Goal: Task Accomplishment & Management: Use online tool/utility

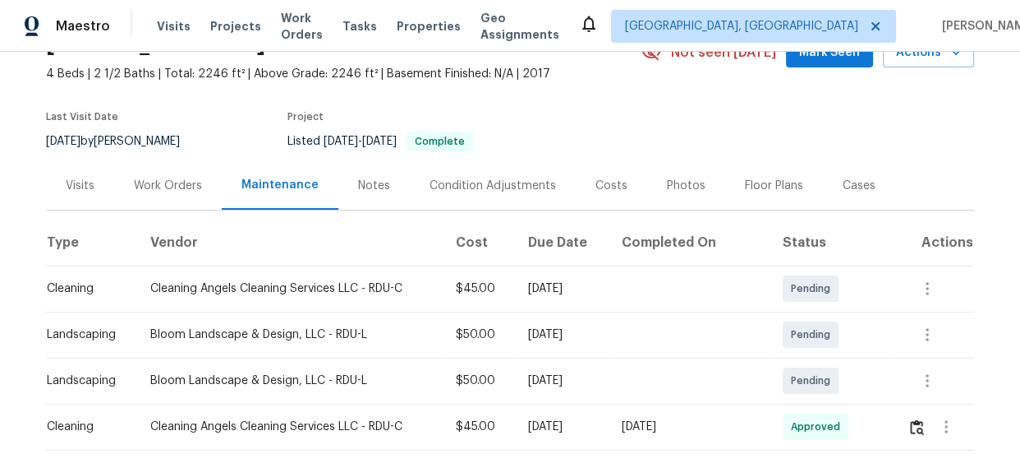
scroll to position [298, 0]
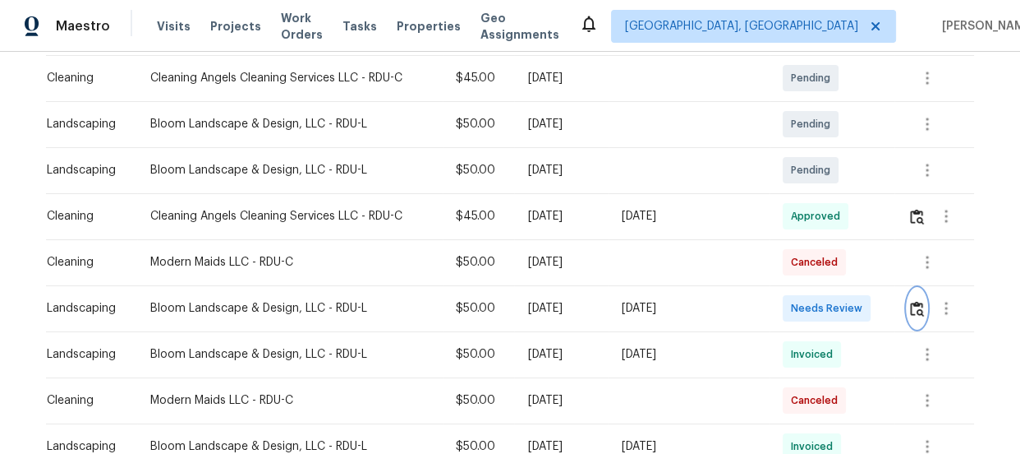
click at [910, 303] on img "button" at bounding box center [917, 309] width 14 height 16
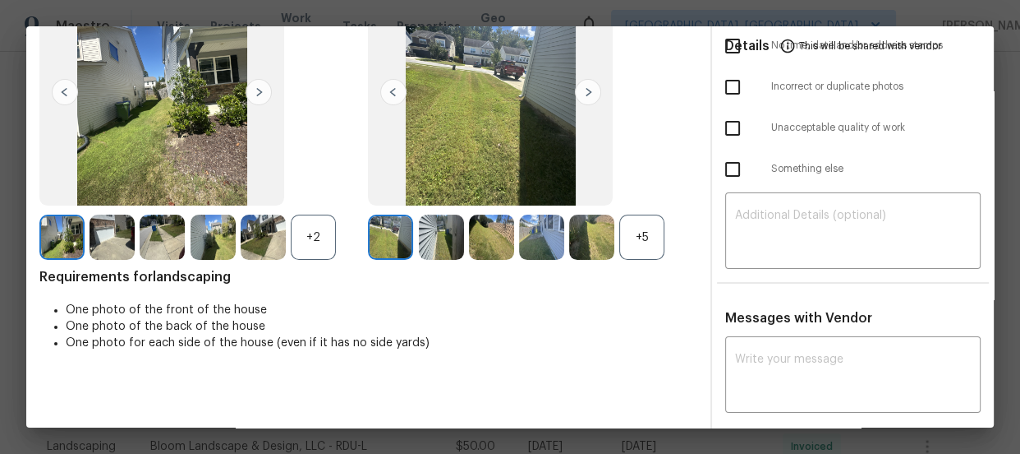
scroll to position [149, 0]
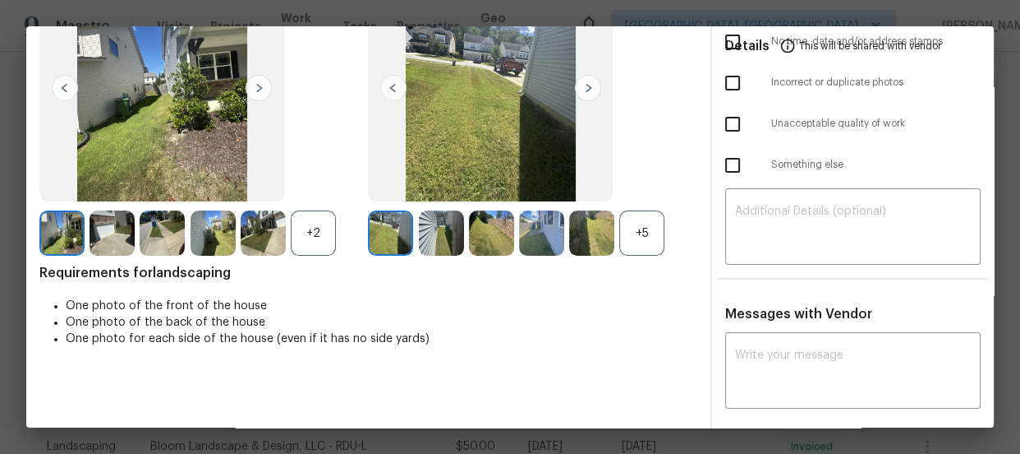
click at [619, 242] on div "+5" at bounding box center [641, 232] width 45 height 45
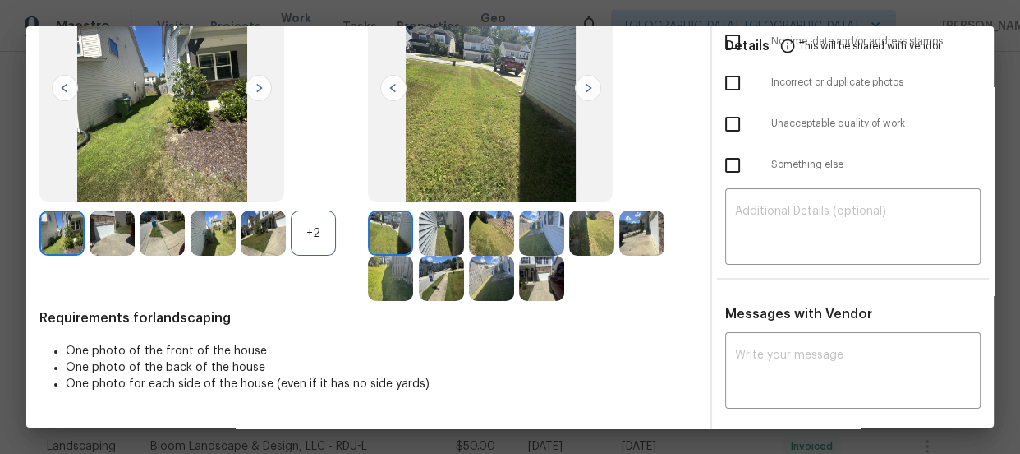
click at [345, 230] on div "+2" at bounding box center [203, 232] width 329 height 45
click at [343, 230] on div "+2" at bounding box center [203, 232] width 329 height 45
click at [312, 233] on div "+2" at bounding box center [313, 232] width 45 height 45
click at [423, 236] on img at bounding box center [441, 232] width 45 height 45
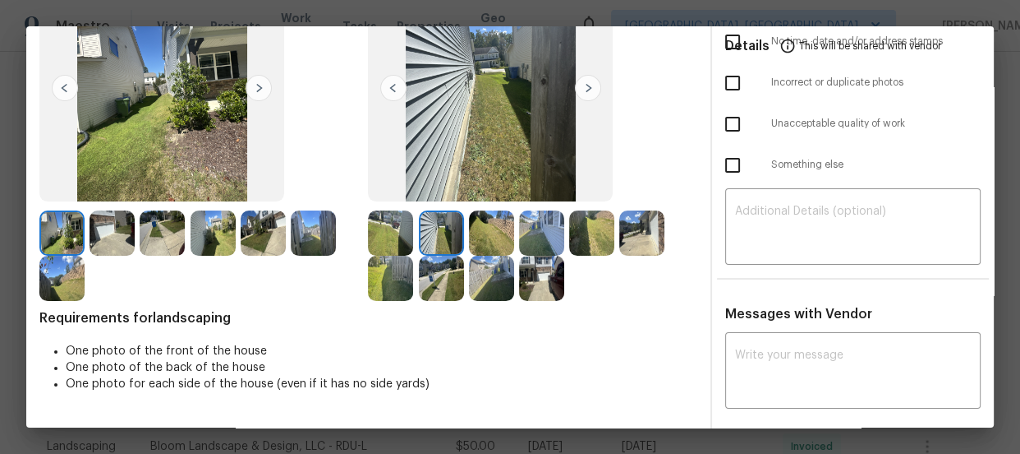
click at [476, 232] on img at bounding box center [491, 232] width 45 height 45
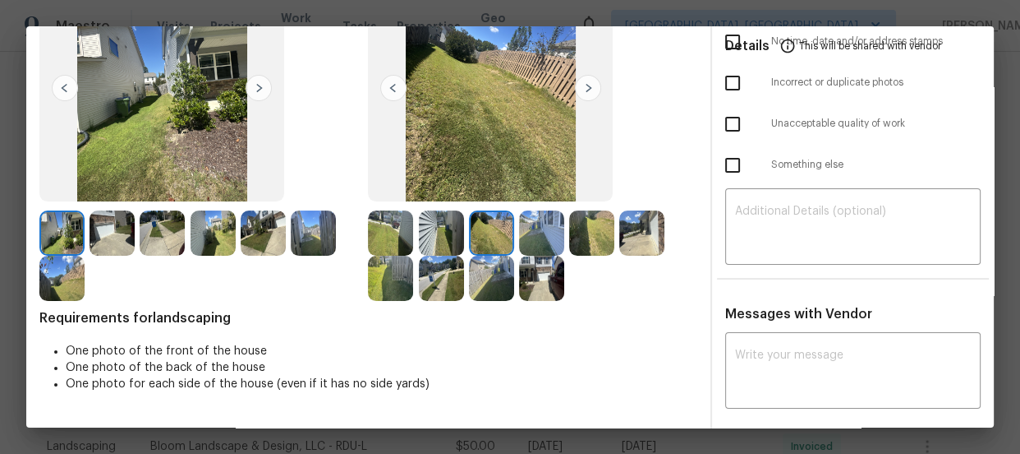
click at [526, 232] on img at bounding box center [541, 232] width 45 height 45
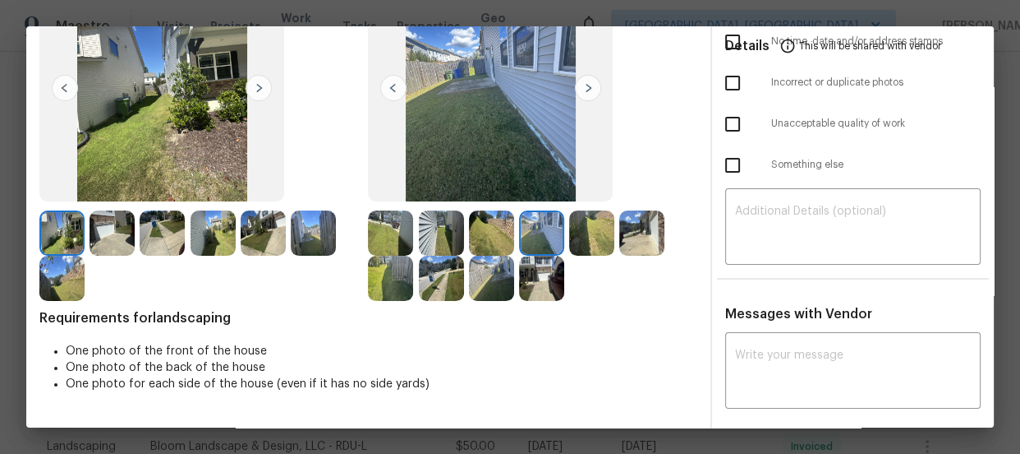
click at [586, 226] on img at bounding box center [591, 232] width 45 height 45
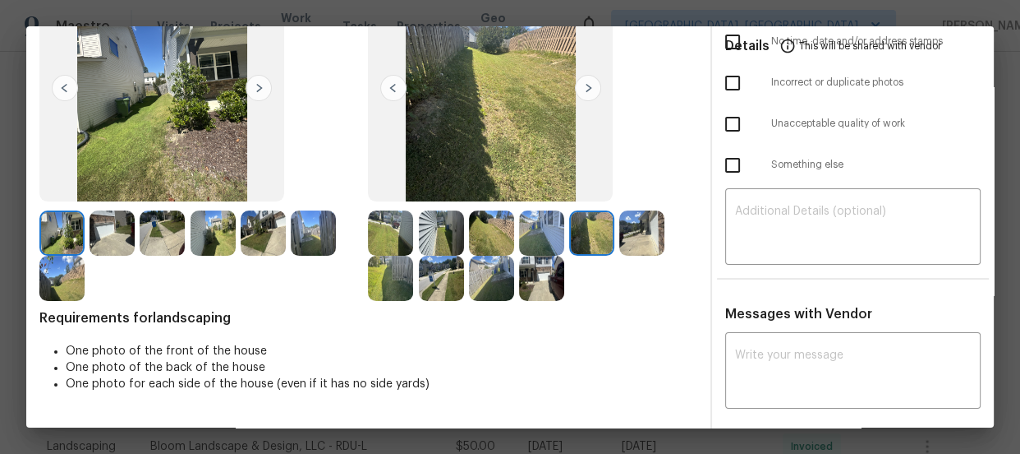
click at [637, 226] on img at bounding box center [641, 232] width 45 height 45
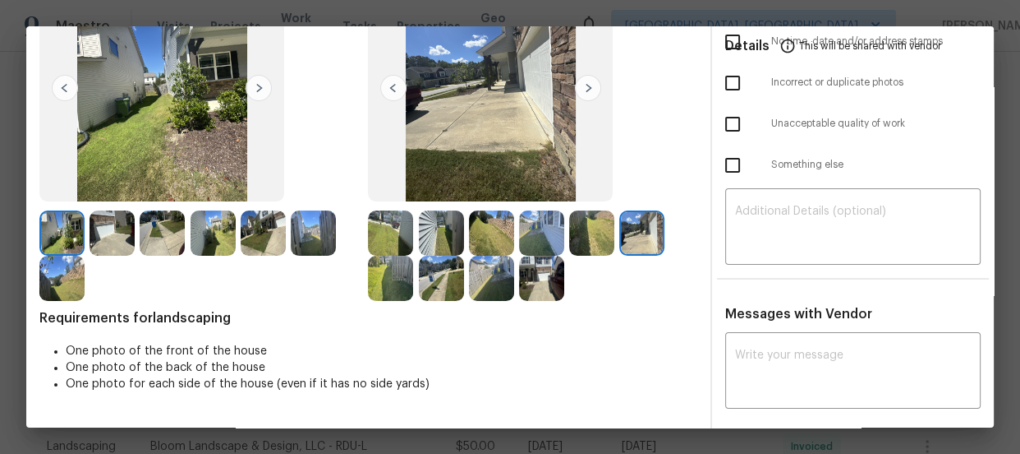
drag, startPoint x: 397, startPoint y: 265, endPoint x: 417, endPoint y: 266, distance: 20.6
click at [396, 265] on img at bounding box center [390, 278] width 45 height 45
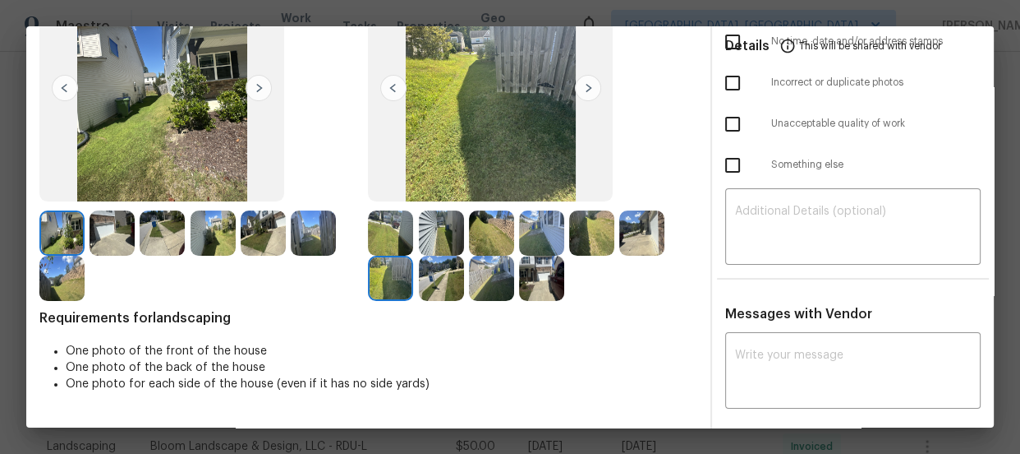
click at [443, 266] on img at bounding box center [441, 278] width 45 height 45
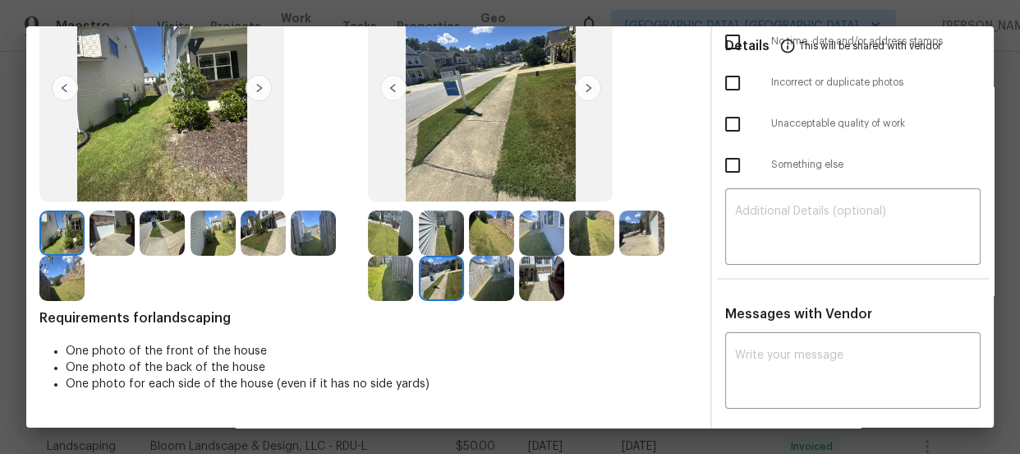
click at [478, 270] on img at bounding box center [491, 278] width 45 height 45
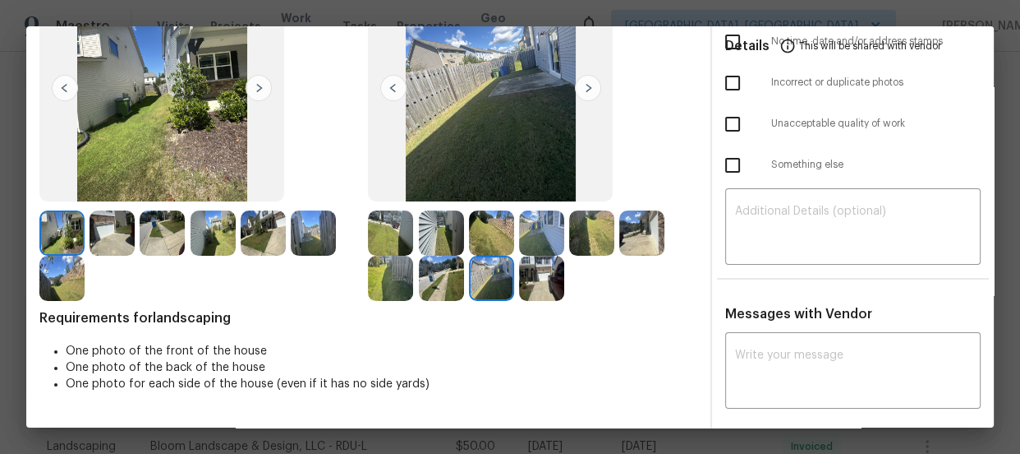
click at [521, 274] on img at bounding box center [541, 278] width 45 height 45
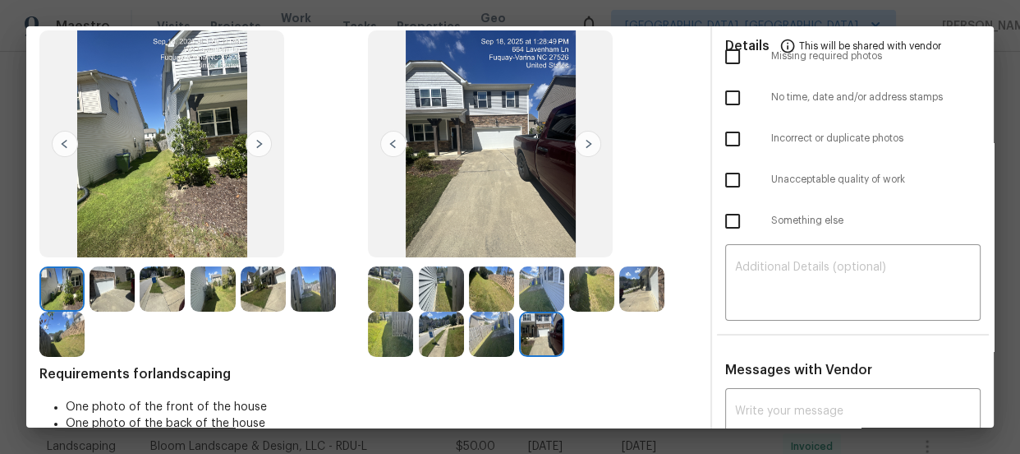
scroll to position [0, 0]
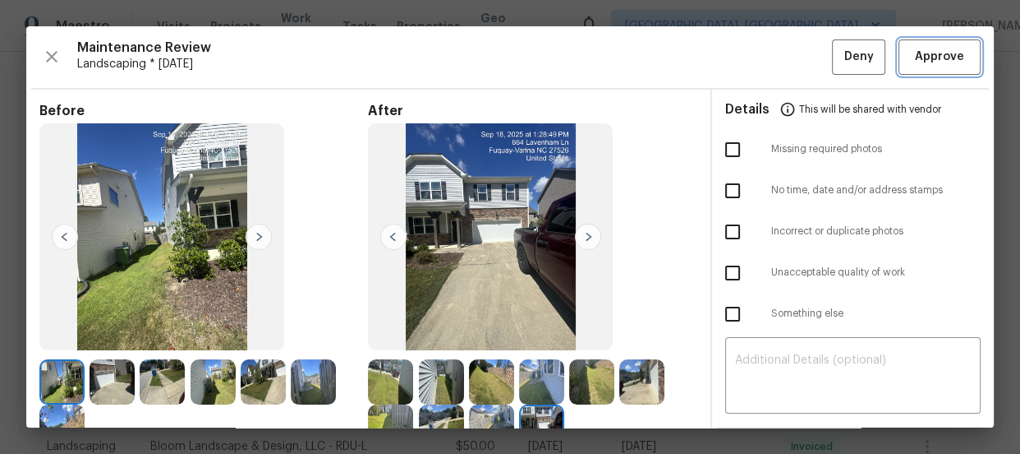
click at [937, 48] on span "Approve" at bounding box center [939, 57] width 49 height 21
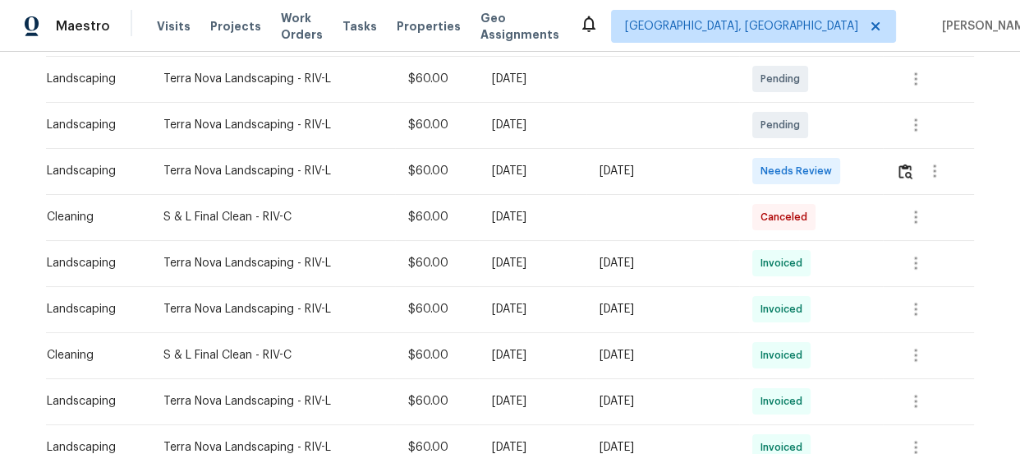
scroll to position [298, 0]
click at [906, 171] on img "button" at bounding box center [906, 171] width 14 height 16
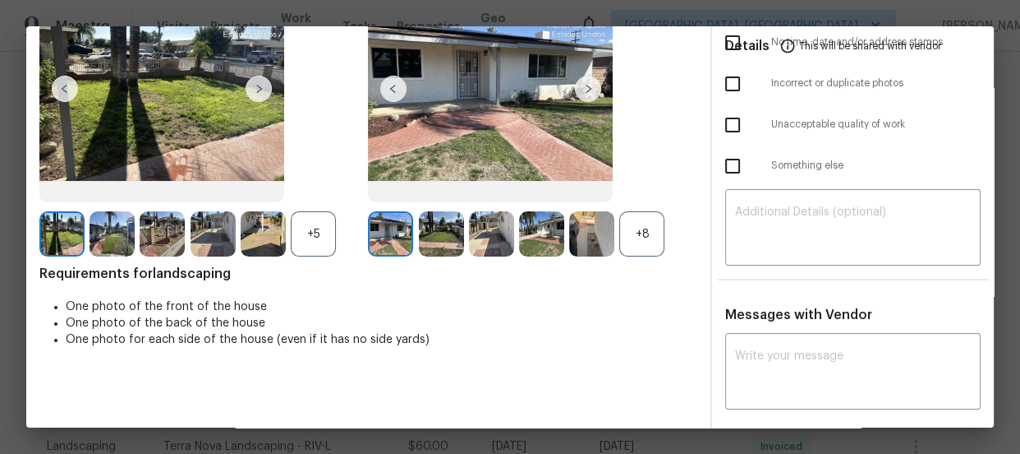
scroll to position [149, 0]
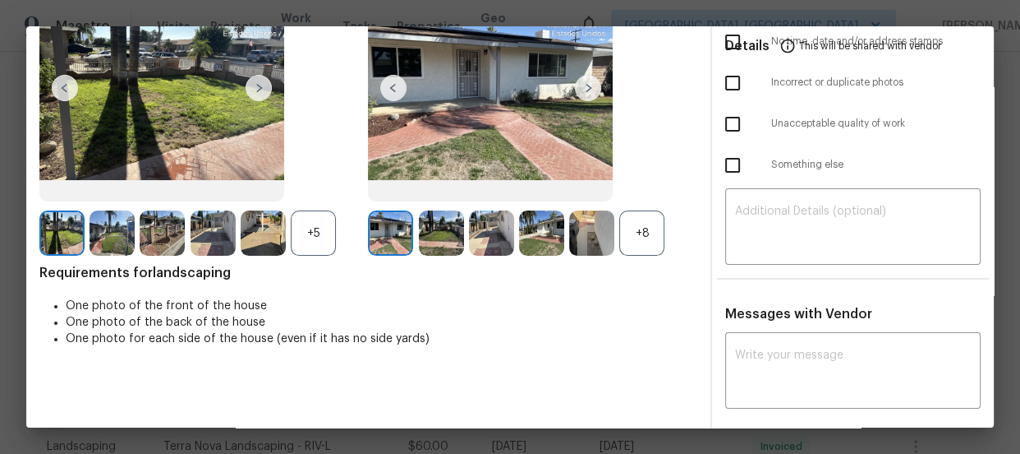
click at [630, 248] on div "+8" at bounding box center [641, 232] width 45 height 45
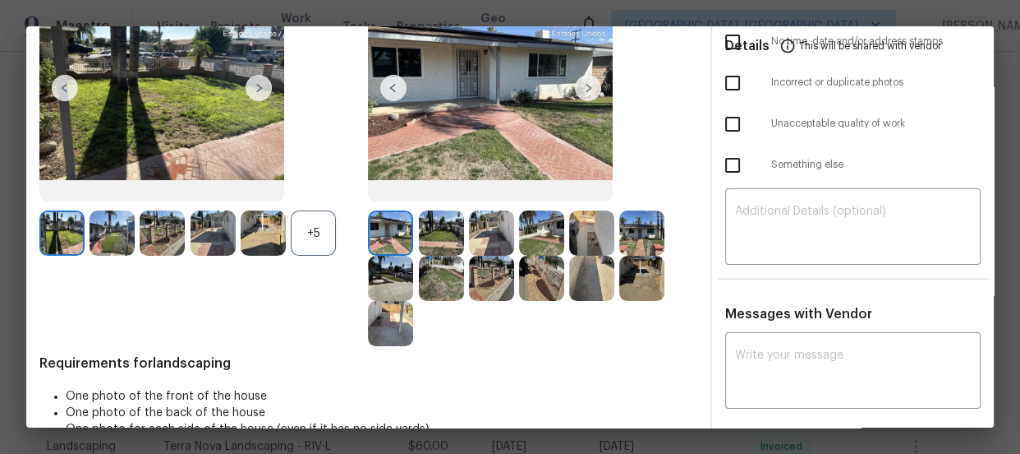
click at [312, 242] on div "+5" at bounding box center [313, 232] width 45 height 45
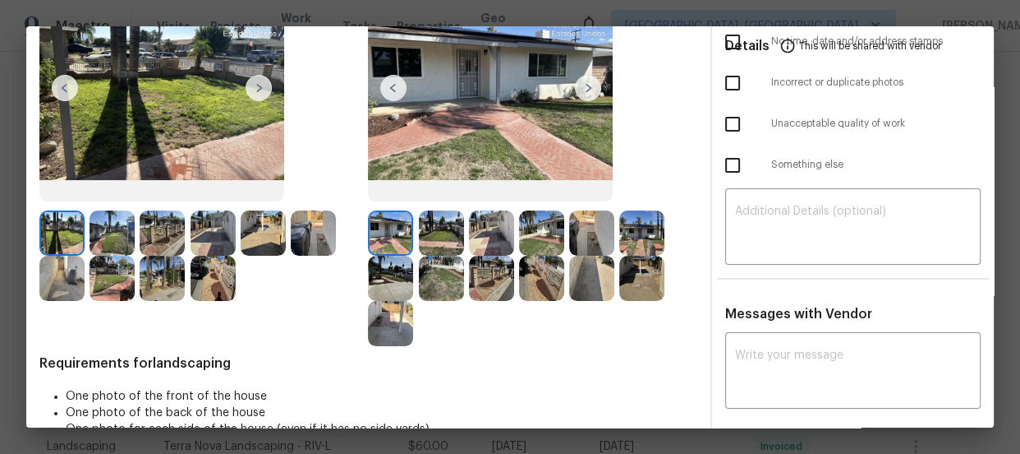
click at [432, 231] on img at bounding box center [441, 232] width 45 height 45
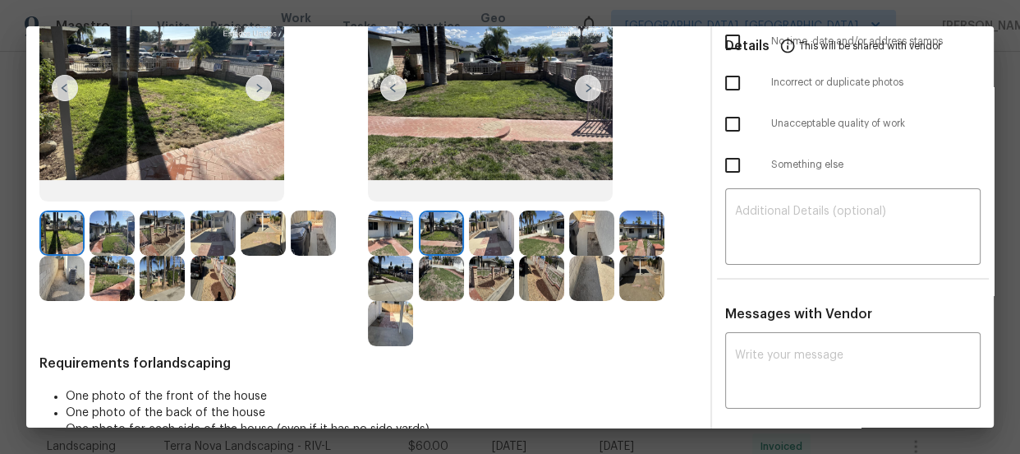
click at [481, 233] on img at bounding box center [491, 232] width 45 height 45
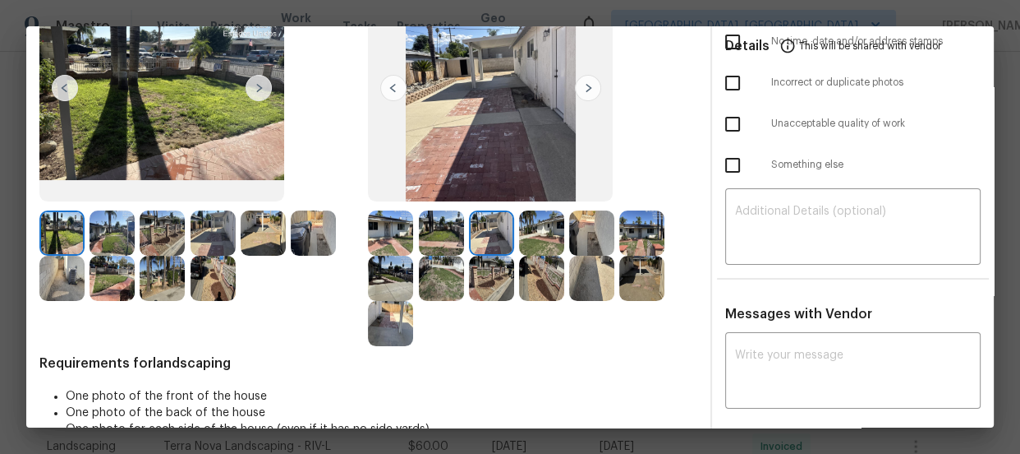
click at [524, 233] on img at bounding box center [541, 232] width 45 height 45
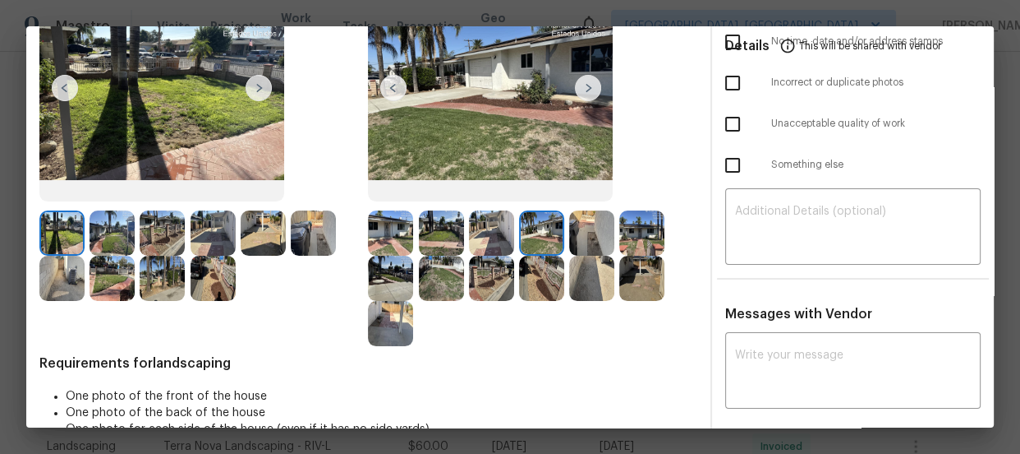
click at [583, 233] on img at bounding box center [591, 232] width 45 height 45
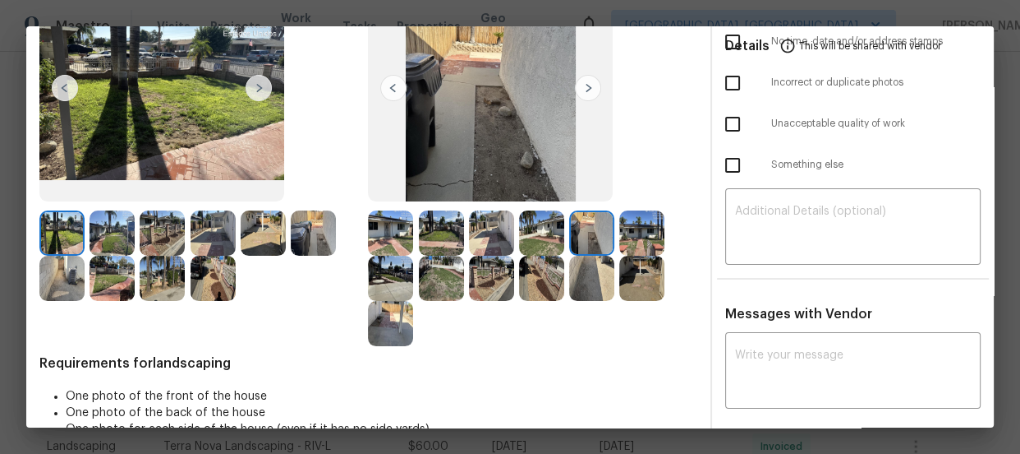
click at [624, 233] on img at bounding box center [641, 232] width 45 height 45
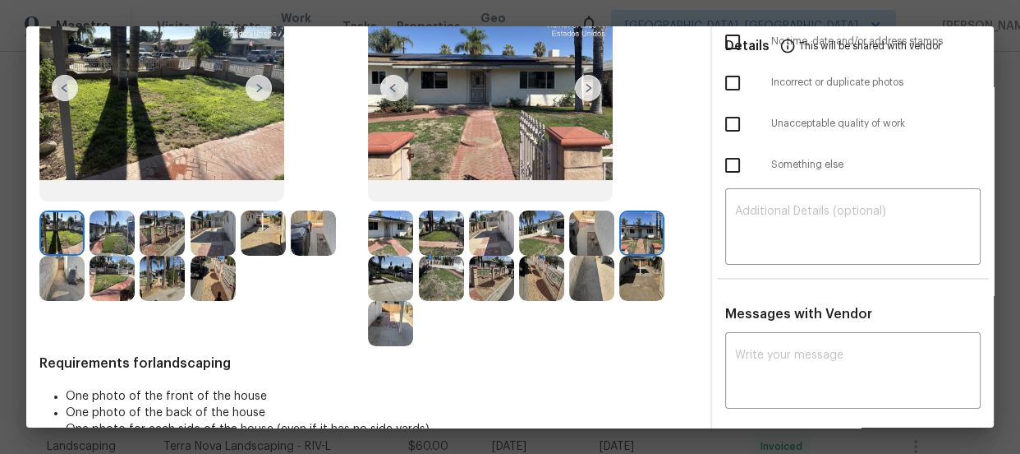
click at [384, 275] on img at bounding box center [390, 278] width 45 height 45
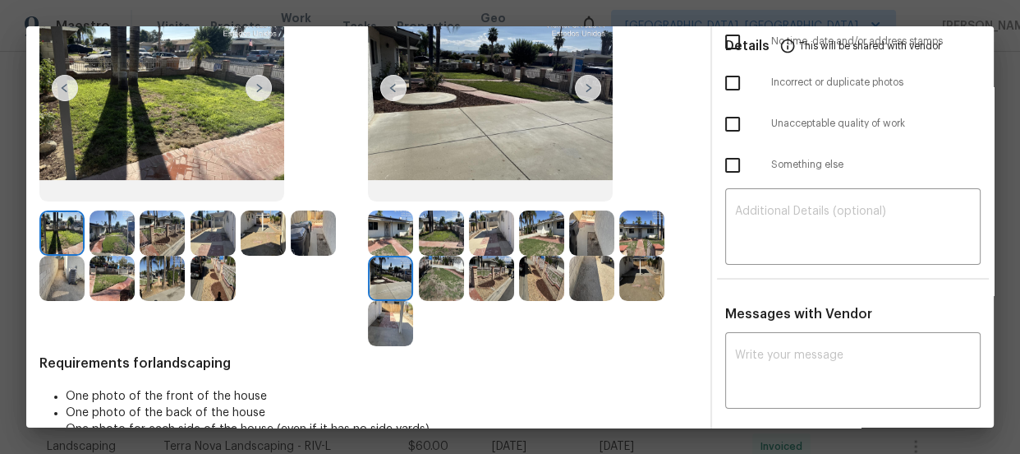
click at [437, 279] on img at bounding box center [441, 278] width 45 height 45
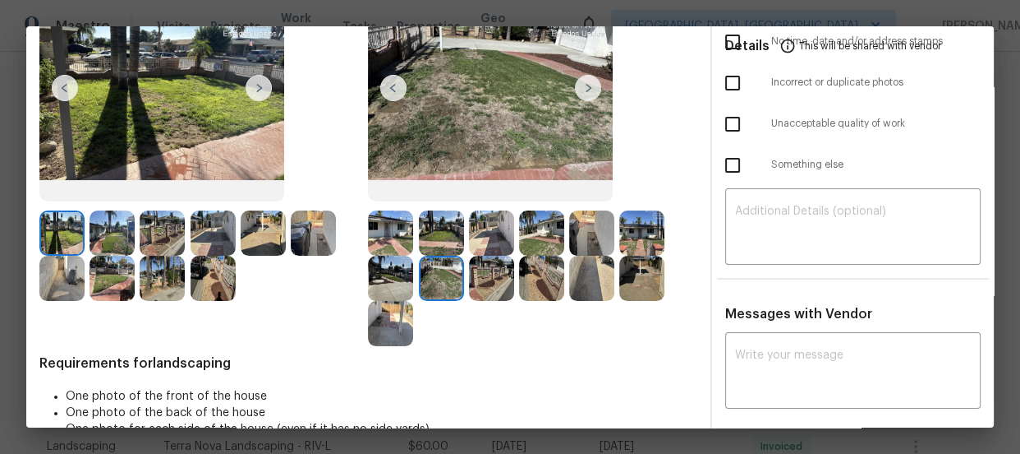
click at [477, 279] on img at bounding box center [491, 278] width 45 height 45
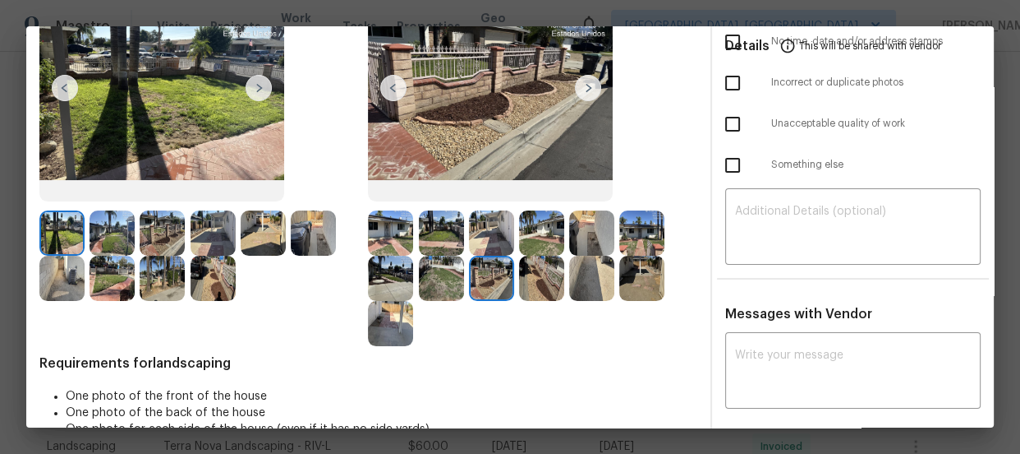
click at [531, 280] on img at bounding box center [541, 278] width 45 height 45
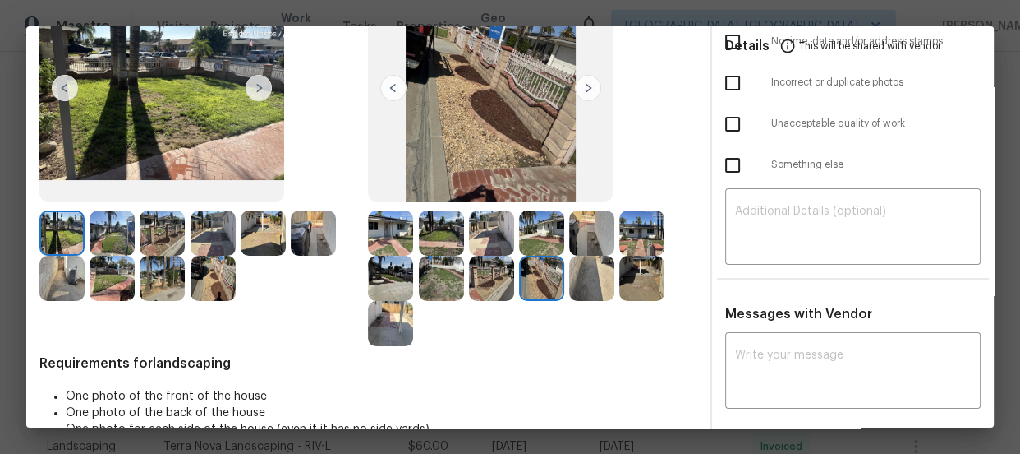
click at [585, 279] on img at bounding box center [591, 278] width 45 height 45
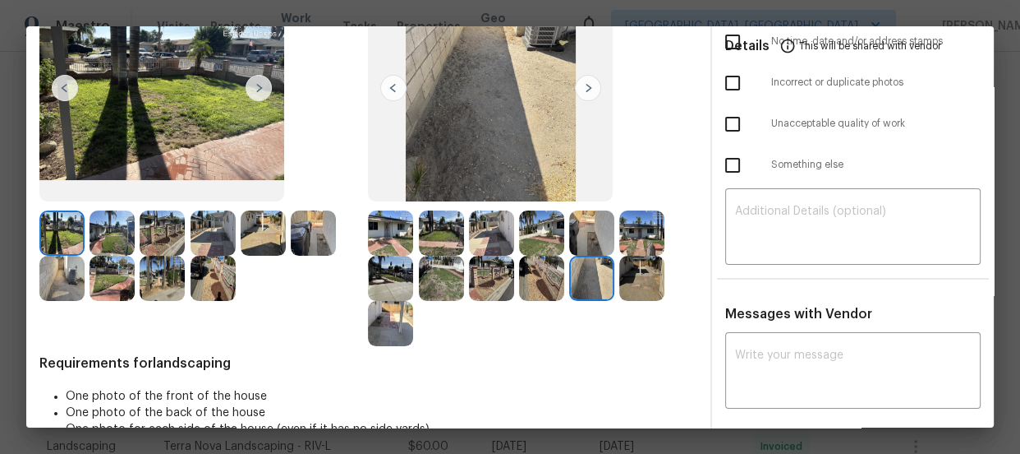
click at [633, 279] on img at bounding box center [641, 278] width 45 height 45
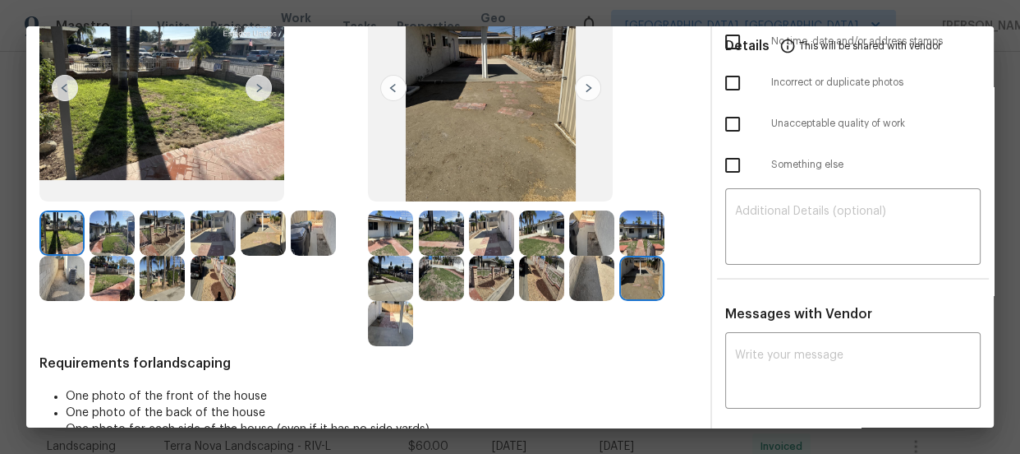
click at [403, 329] on img at bounding box center [390, 323] width 45 height 45
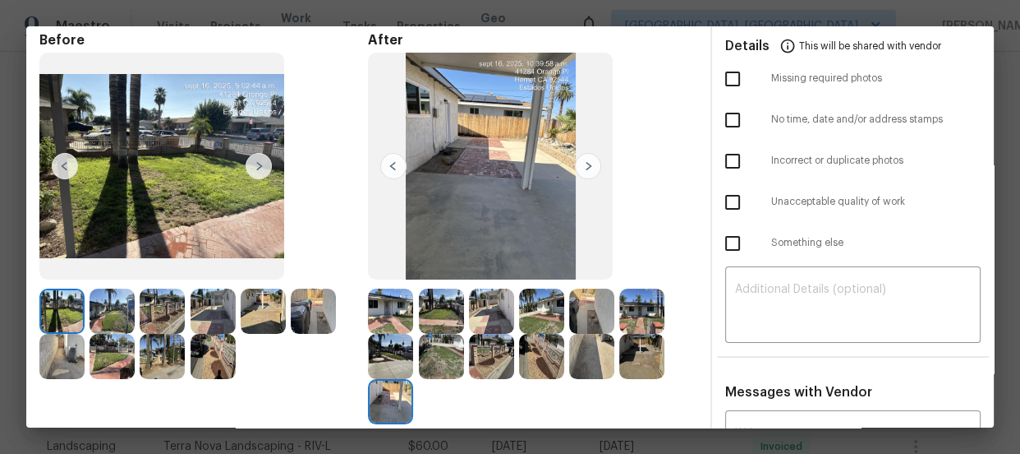
scroll to position [0, 0]
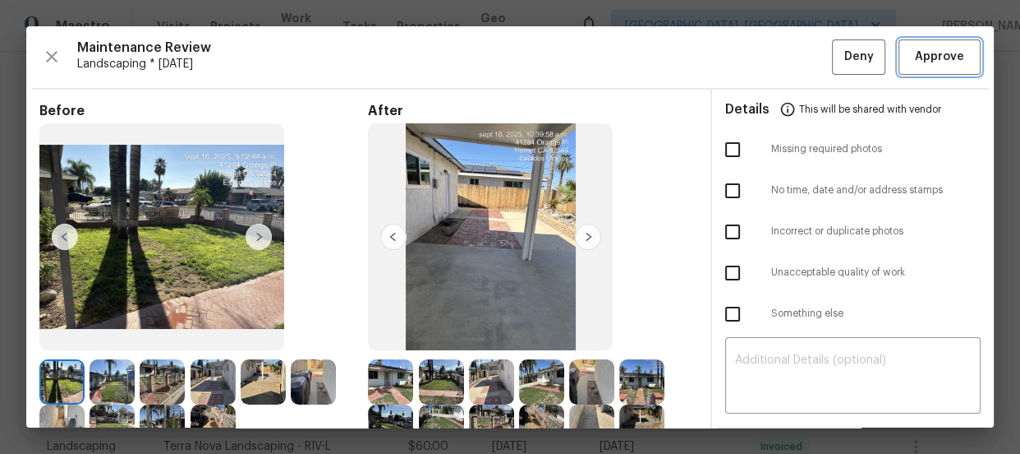
click at [915, 58] on span "Approve" at bounding box center [939, 57] width 49 height 21
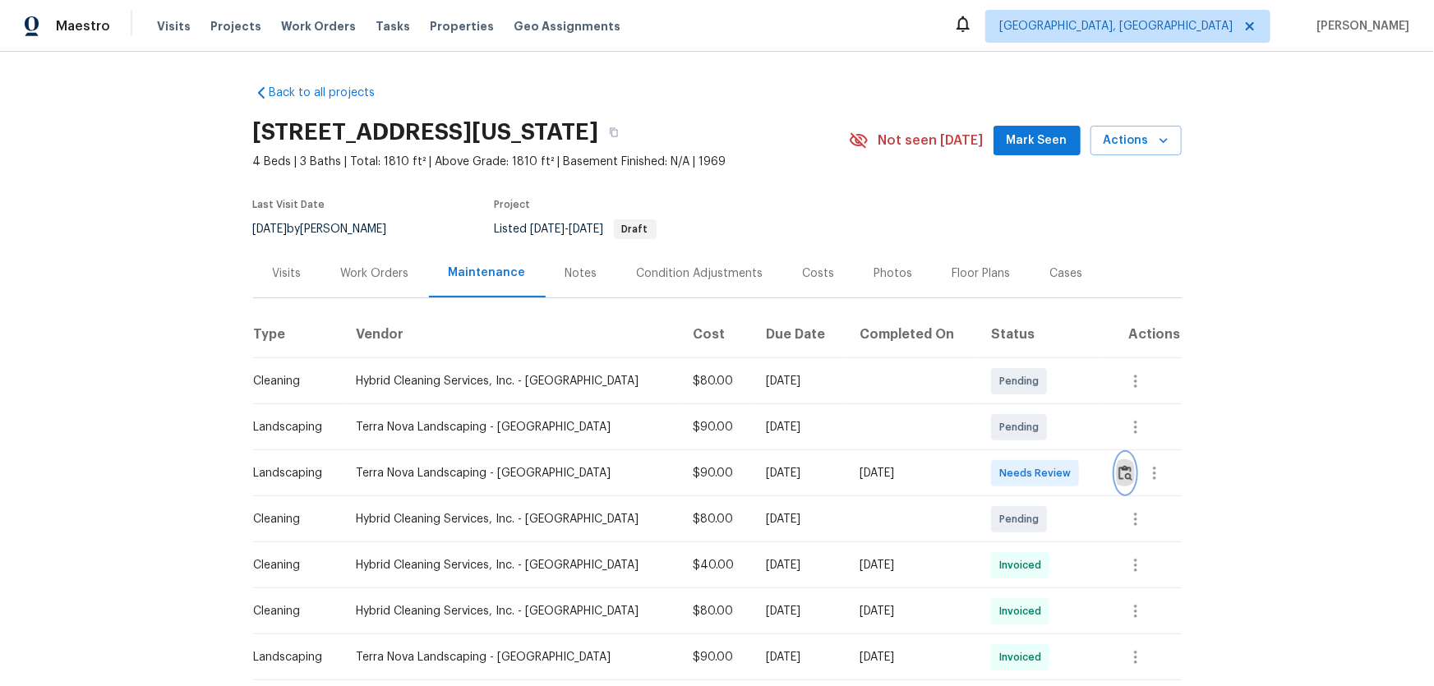
click at [1020, 453] on button "button" at bounding box center [1125, 473] width 19 height 39
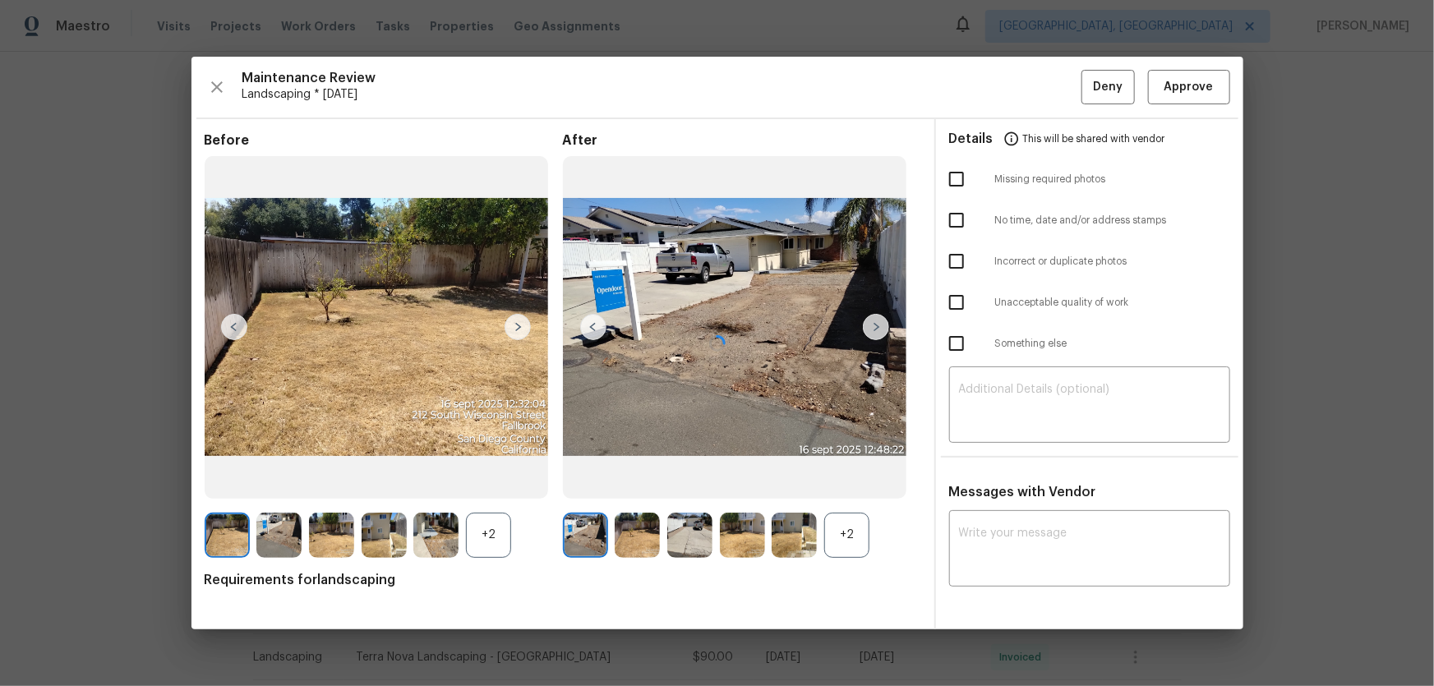
click at [838, 453] on div at bounding box center [717, 343] width 1052 height 573
click at [473, 453] on div at bounding box center [717, 343] width 1052 height 573
click at [850, 453] on div at bounding box center [717, 343] width 1052 height 573
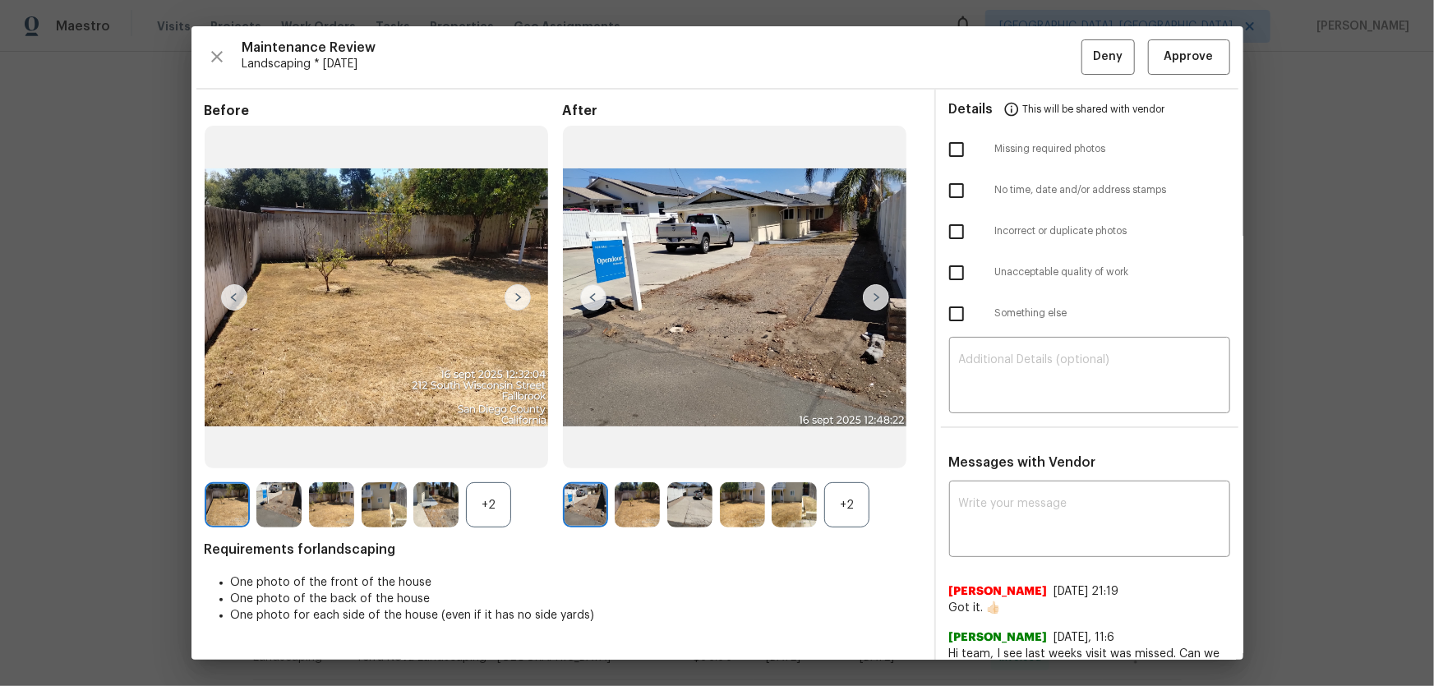
click at [819, 453] on div at bounding box center [797, 504] width 53 height 45
click at [845, 453] on div "+2" at bounding box center [846, 504] width 45 height 45
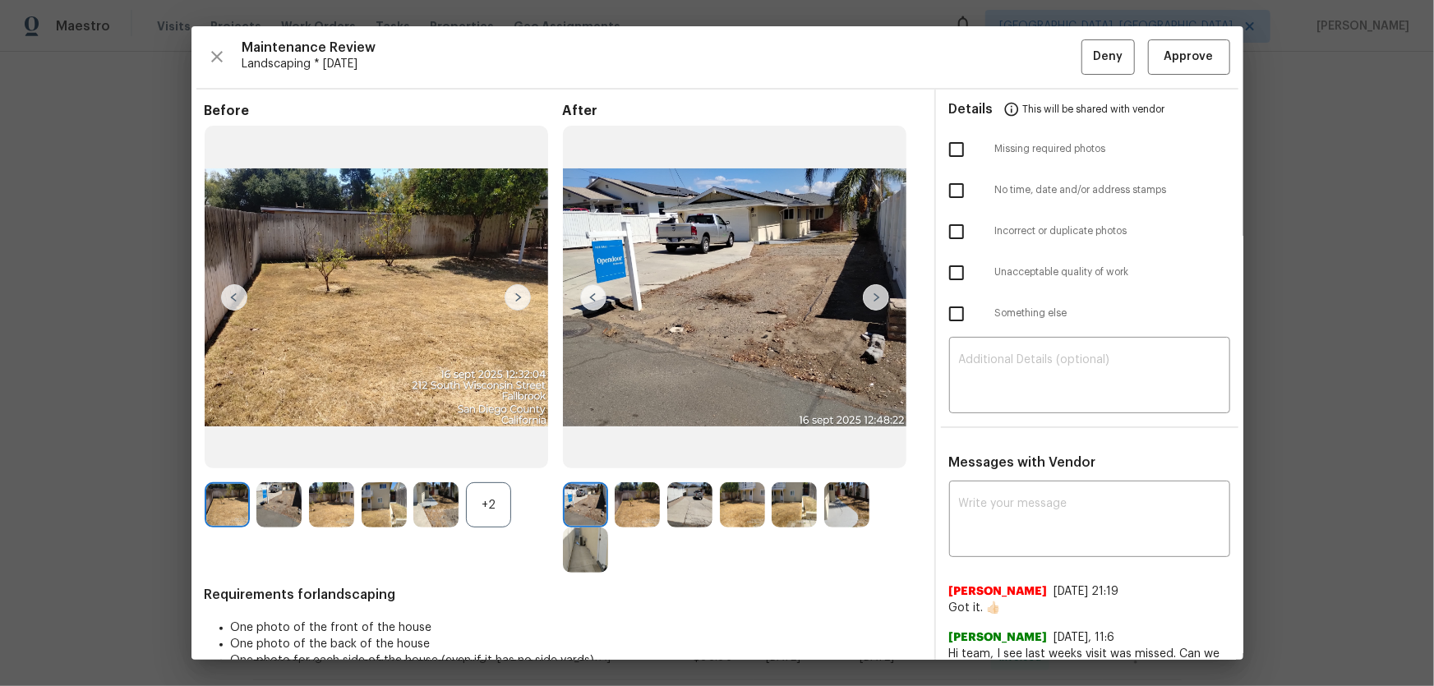
click at [491, 453] on div "+2" at bounding box center [488, 504] width 45 height 45
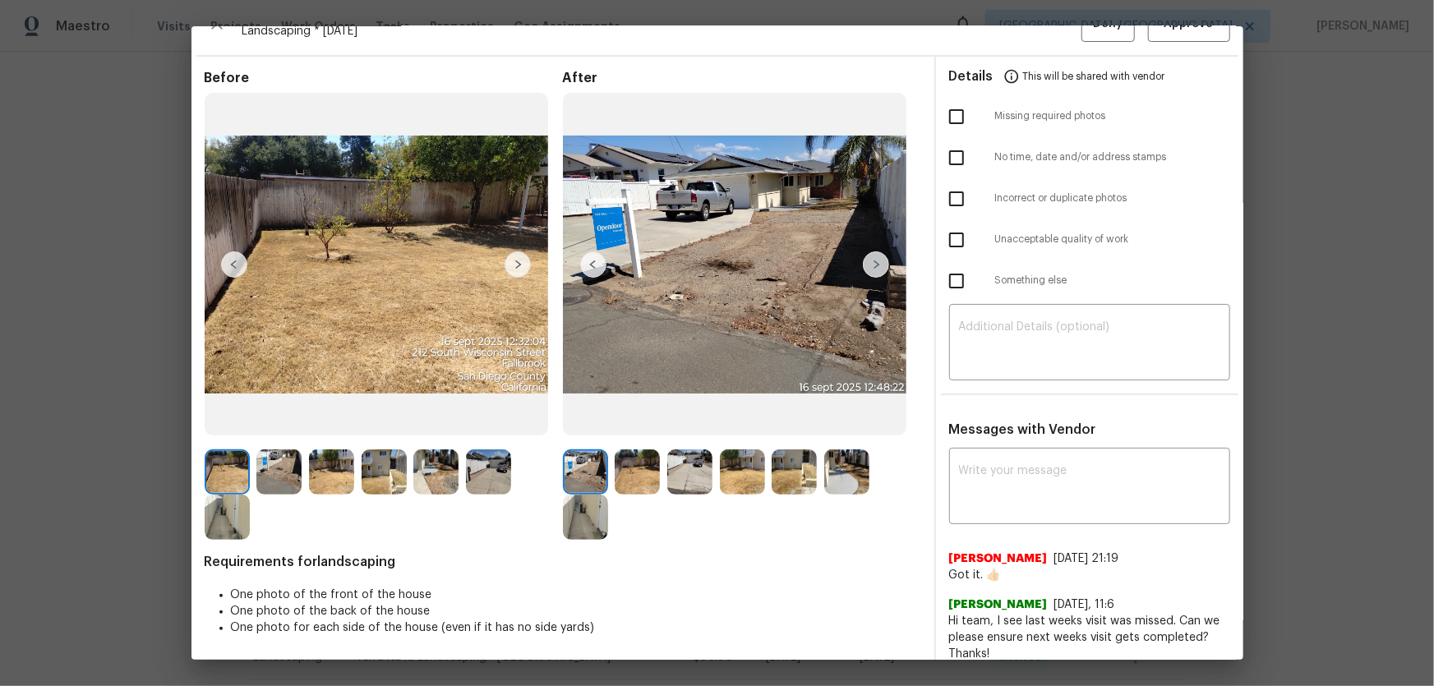
scroll to position [46, 0]
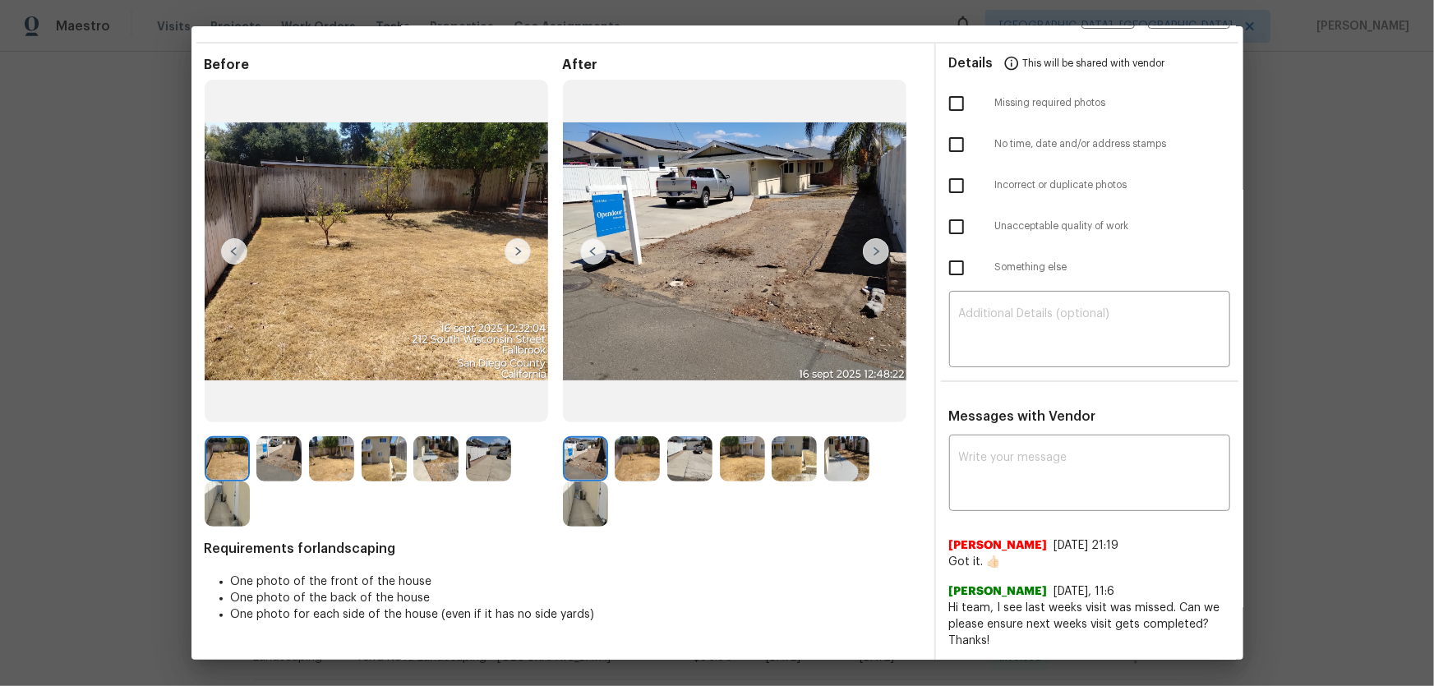
click at [633, 453] on img at bounding box center [637, 458] width 45 height 45
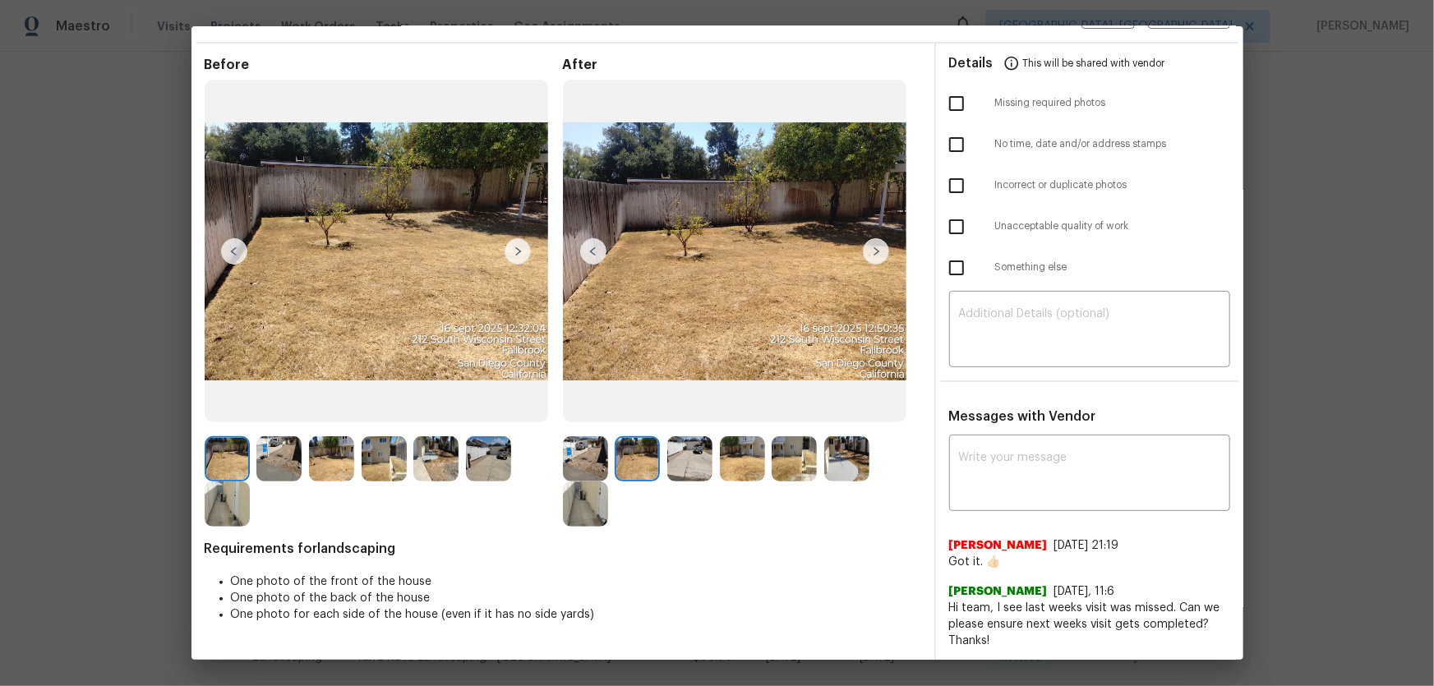
click at [679, 453] on img at bounding box center [689, 458] width 45 height 45
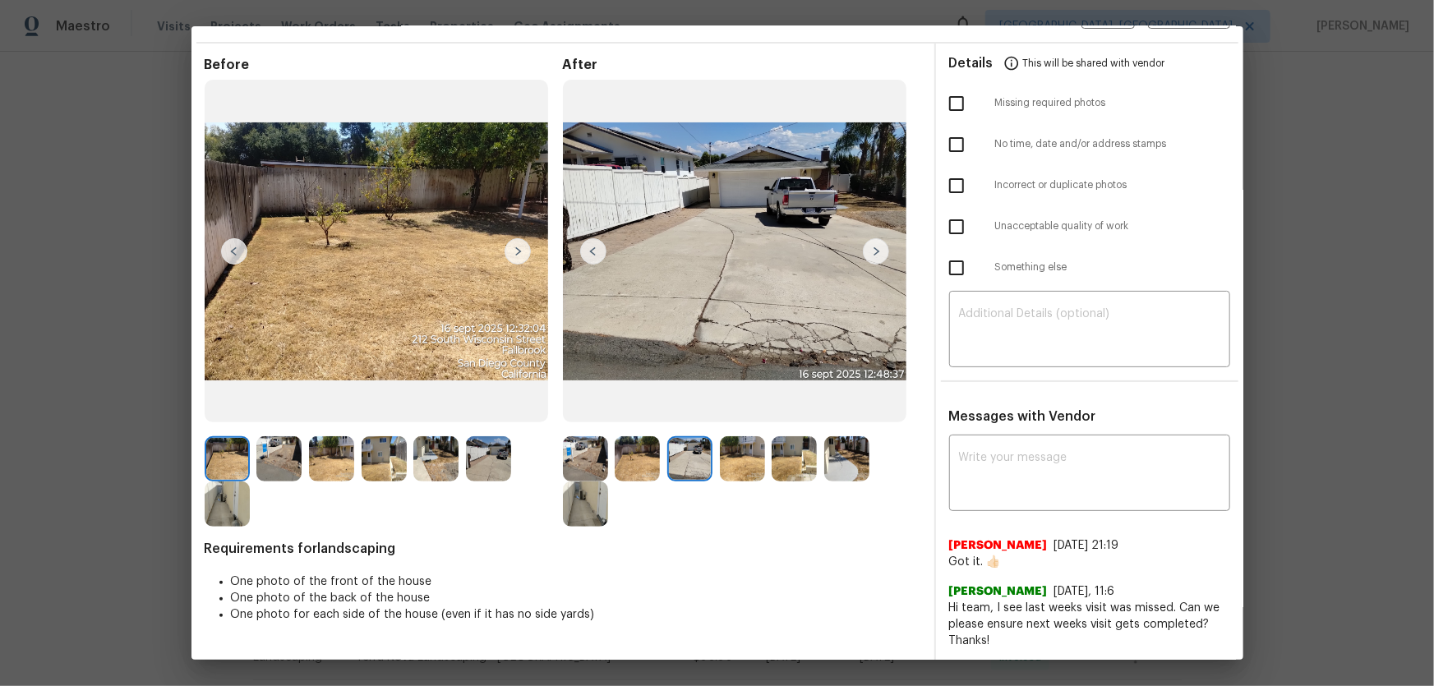
click at [736, 453] on img at bounding box center [742, 458] width 45 height 45
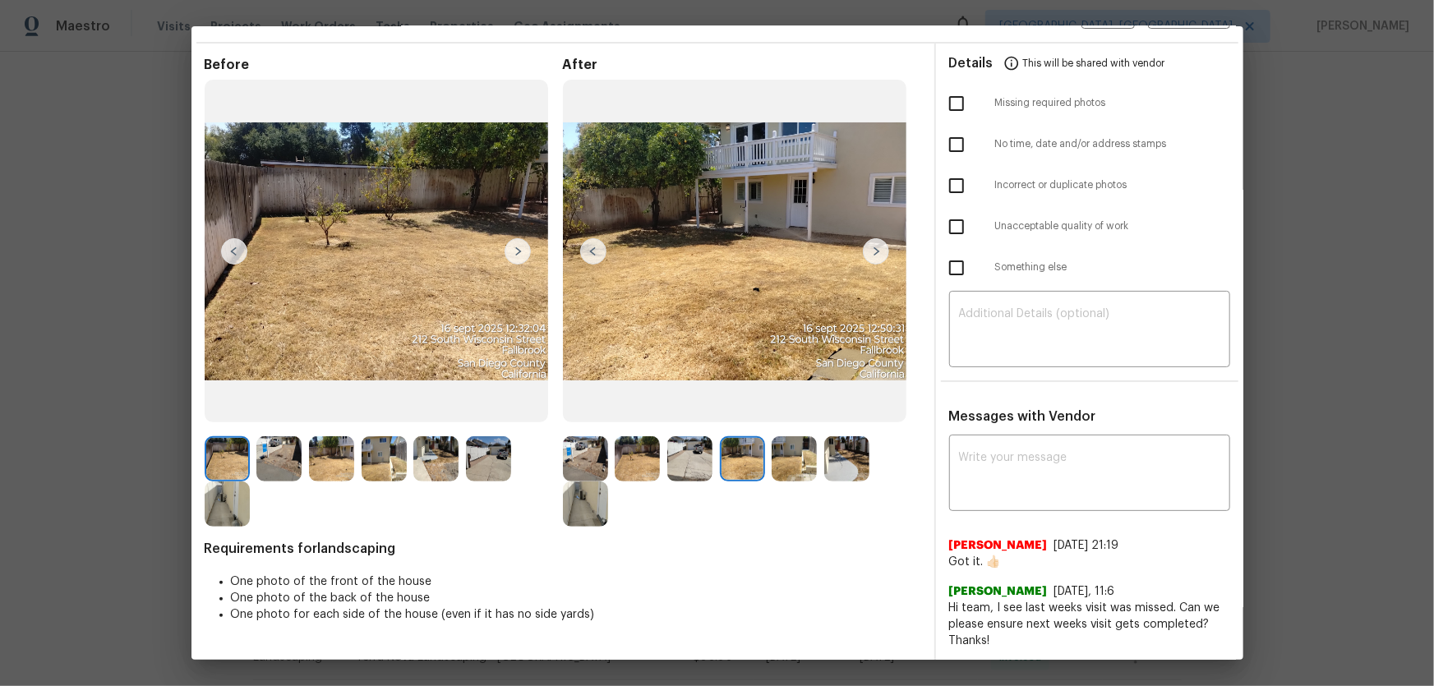
click at [776, 453] on img at bounding box center [793, 458] width 45 height 45
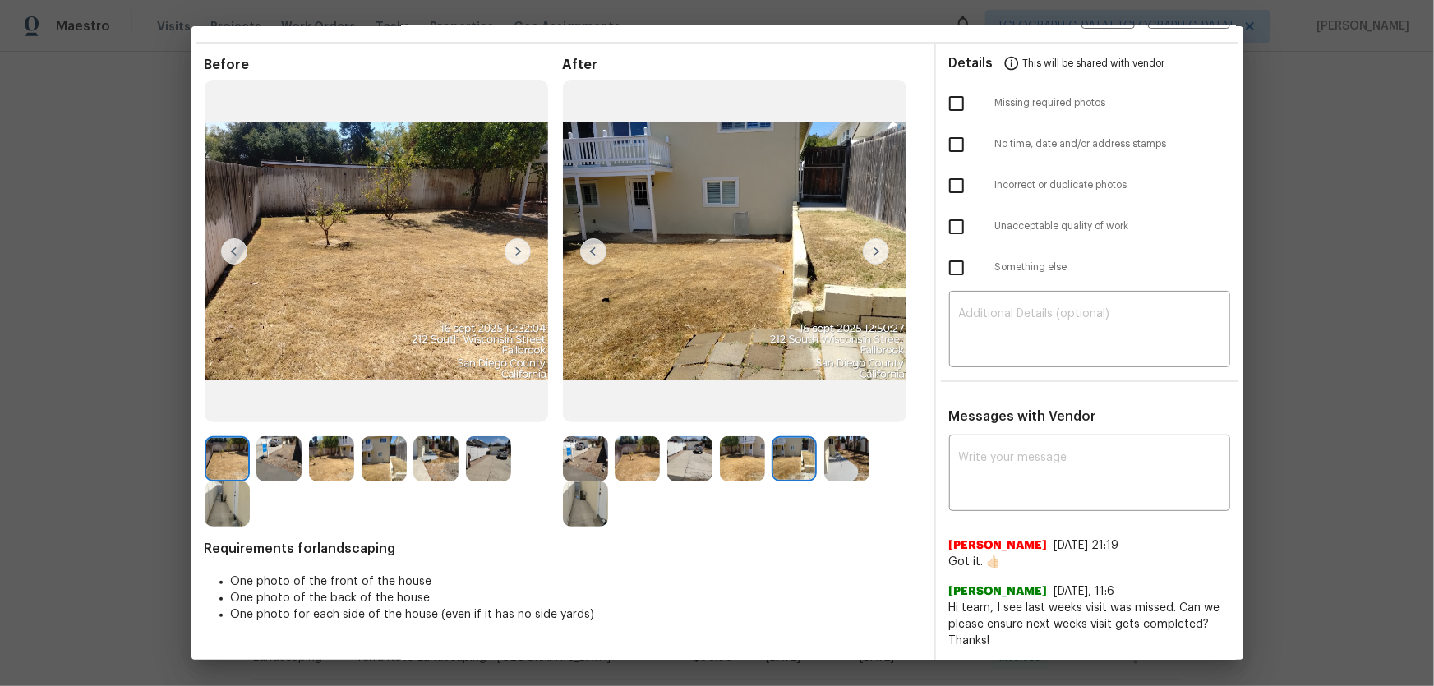
click at [832, 453] on img at bounding box center [846, 458] width 45 height 45
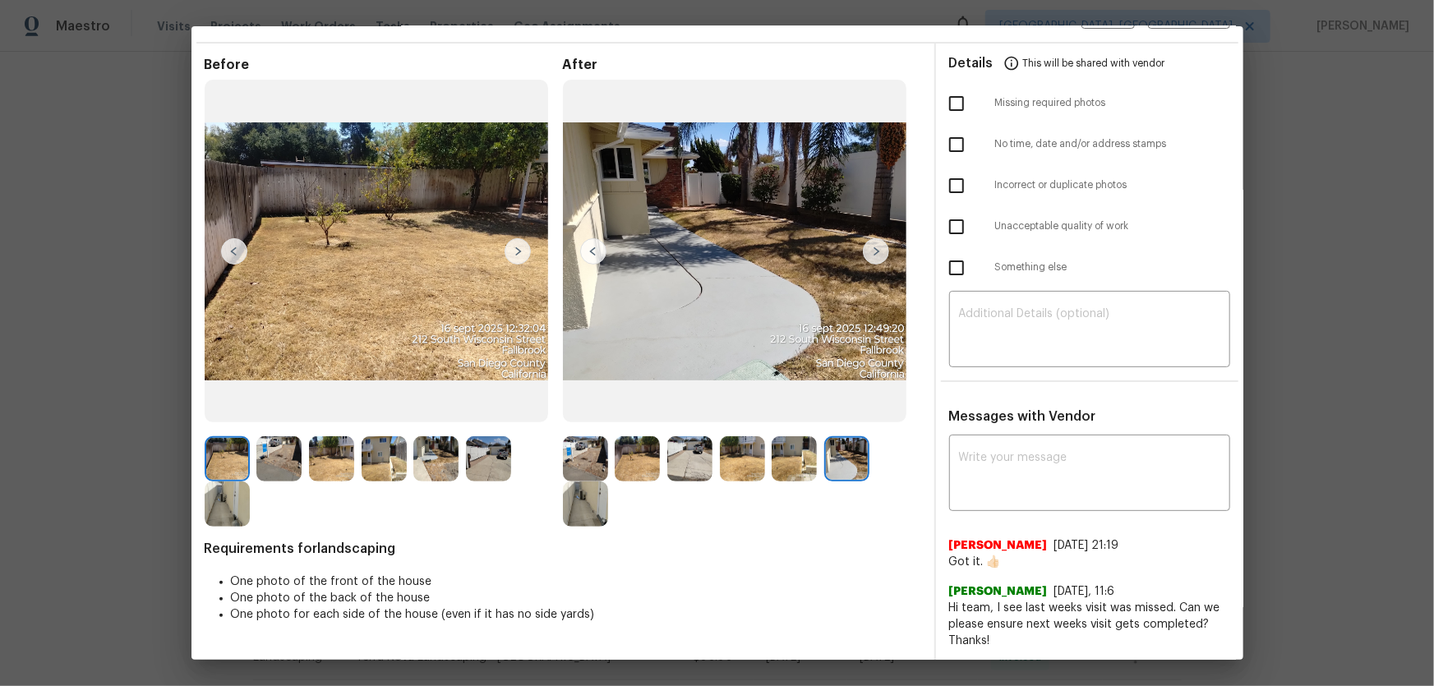
click at [589, 453] on img at bounding box center [585, 503] width 45 height 45
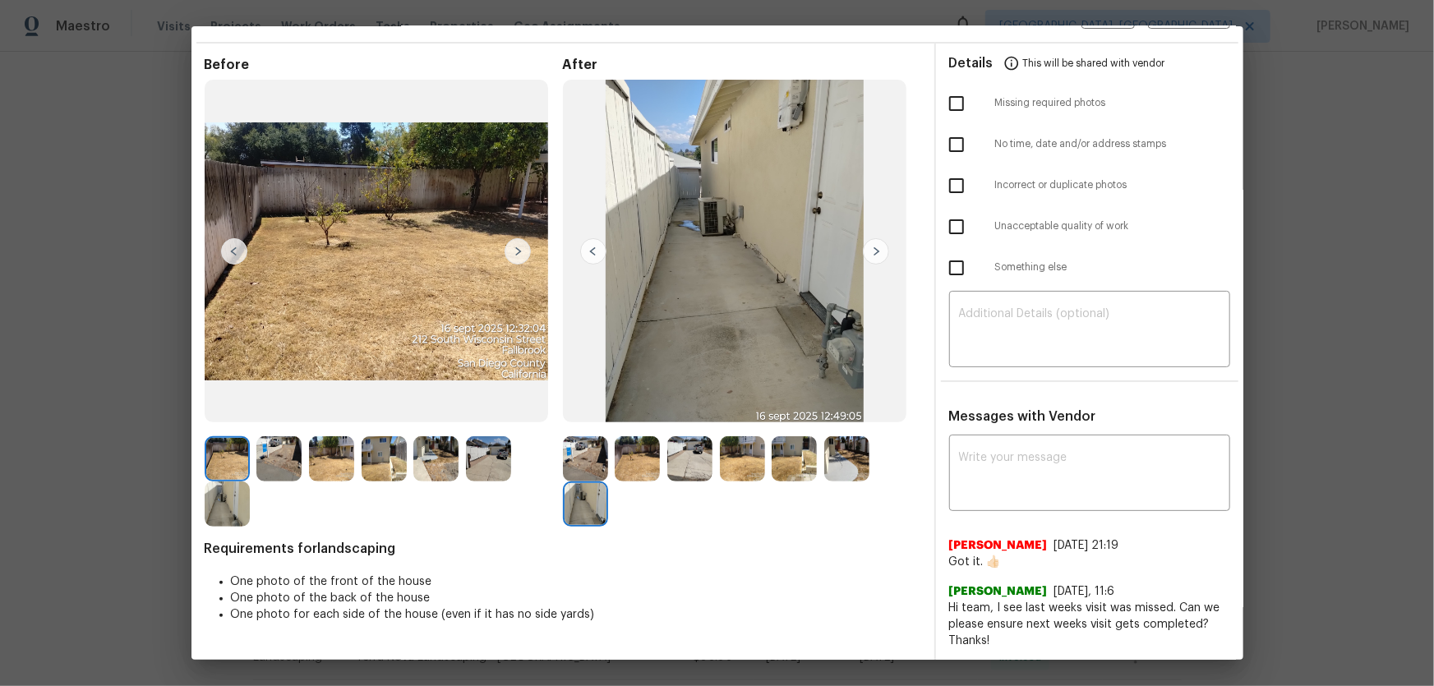
scroll to position [0, 0]
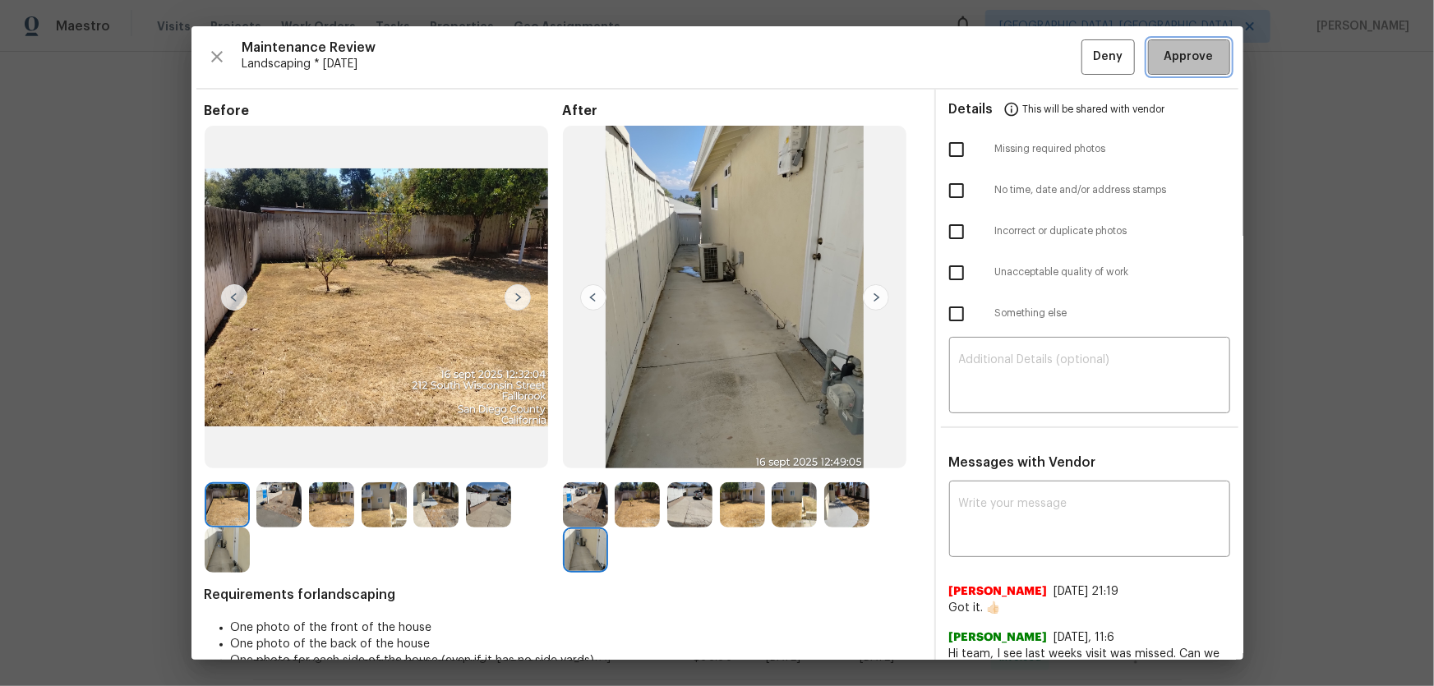
click at [1020, 66] on span "Approve" at bounding box center [1188, 57] width 49 height 21
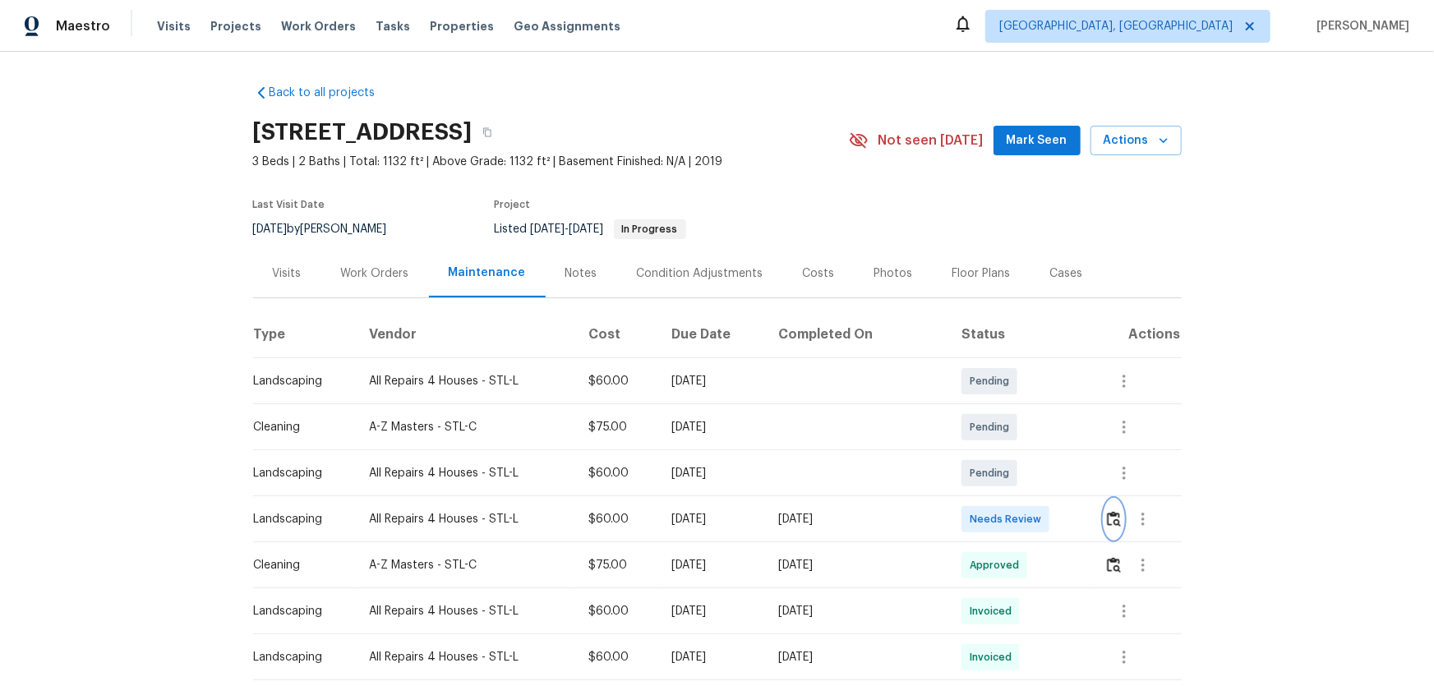
click at [1020, 453] on img "button" at bounding box center [1114, 519] width 14 height 16
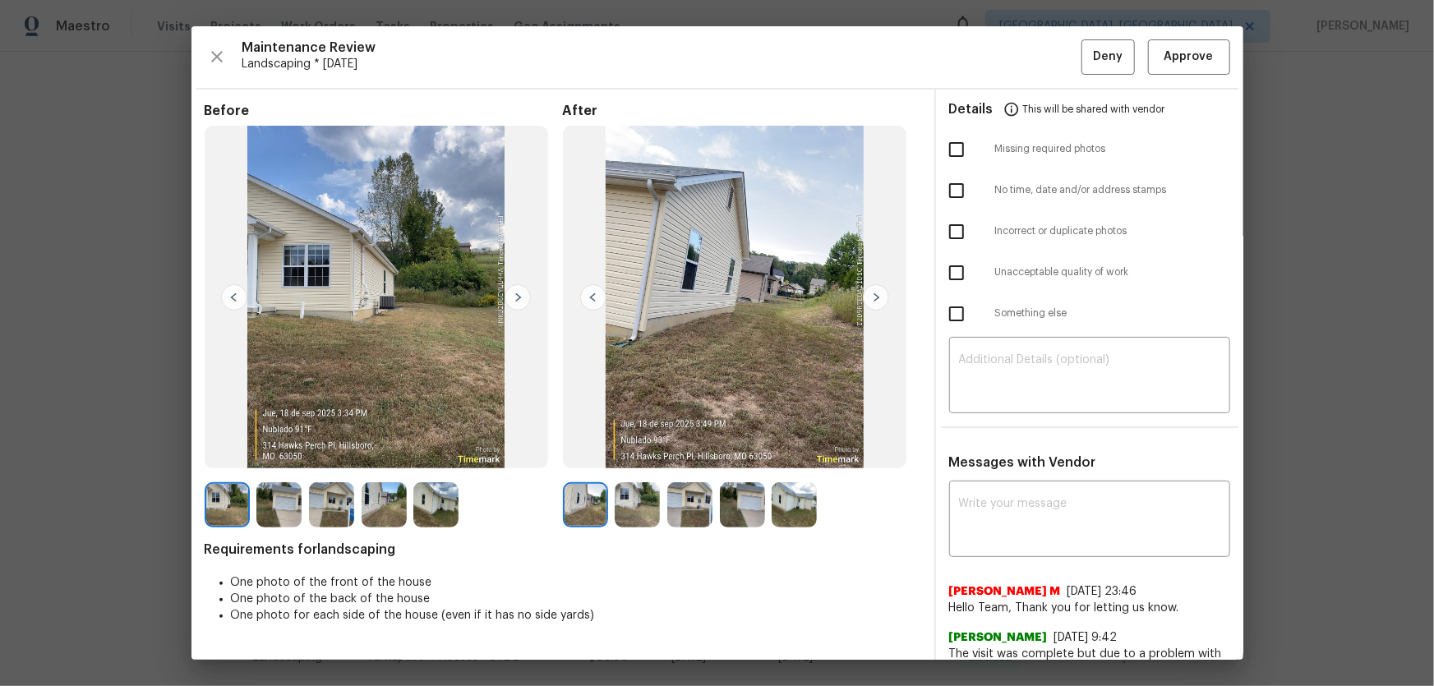
click at [618, 453] on img at bounding box center [637, 504] width 45 height 45
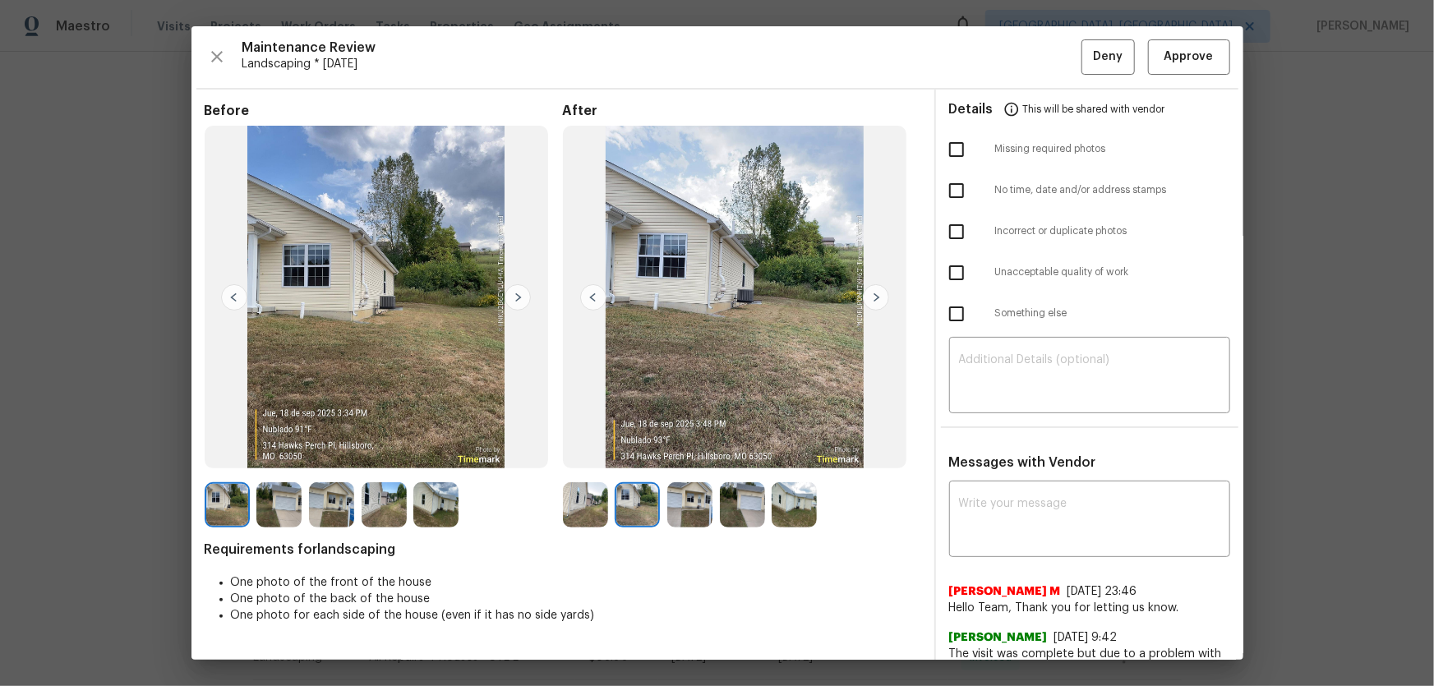
click at [688, 453] on img at bounding box center [689, 504] width 45 height 45
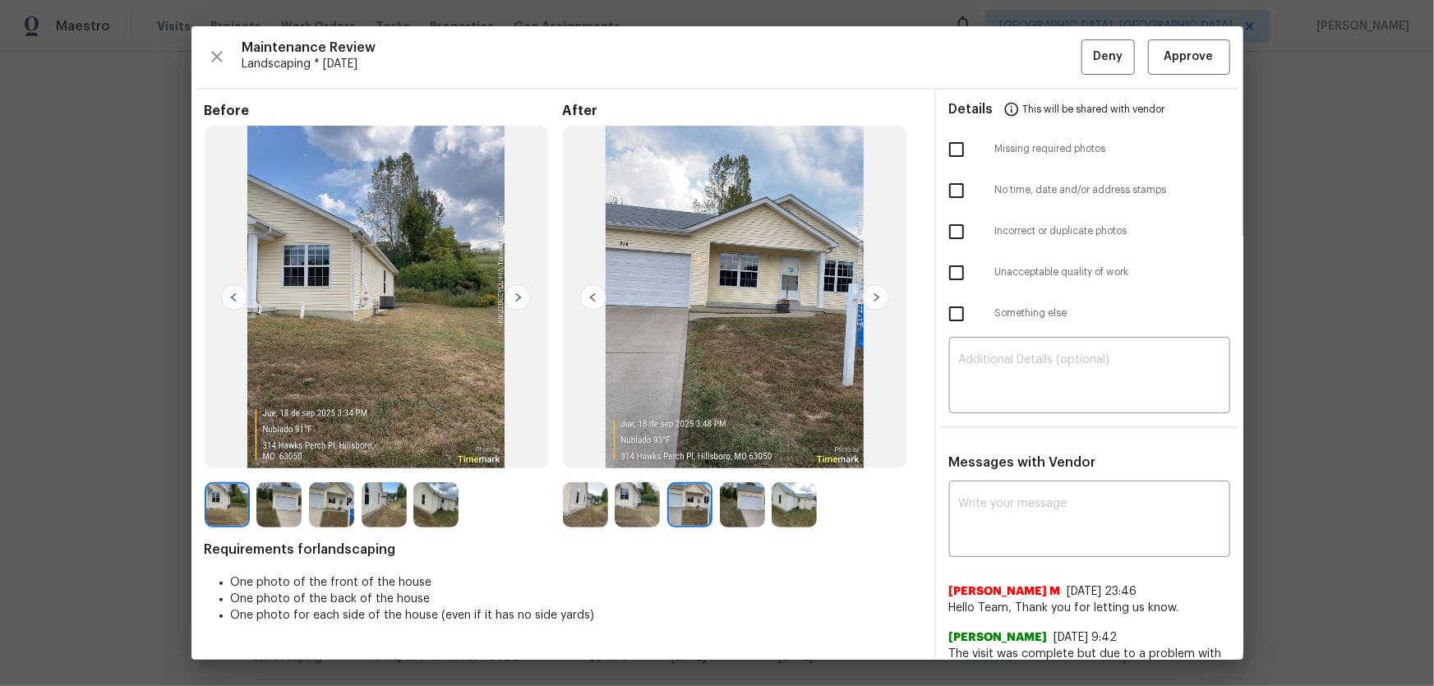
click at [725, 453] on img at bounding box center [742, 504] width 45 height 45
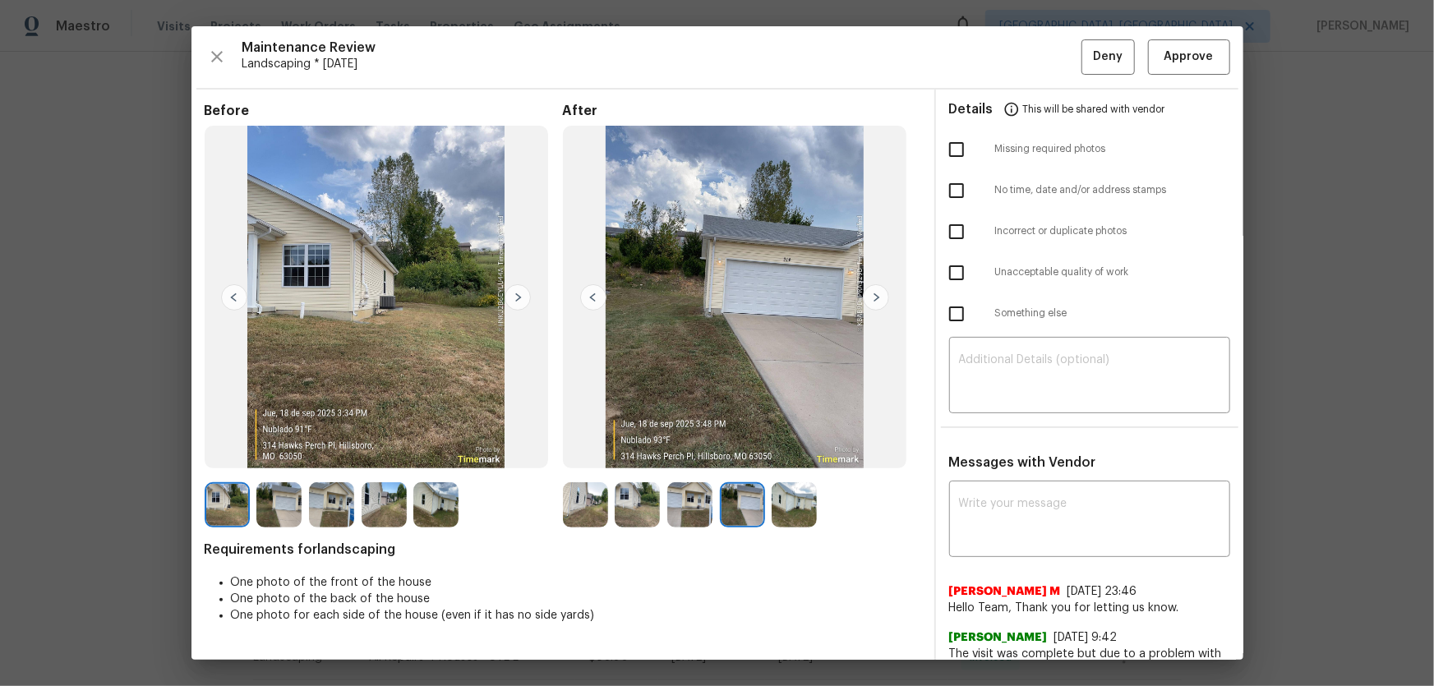
click at [780, 453] on img at bounding box center [793, 504] width 45 height 45
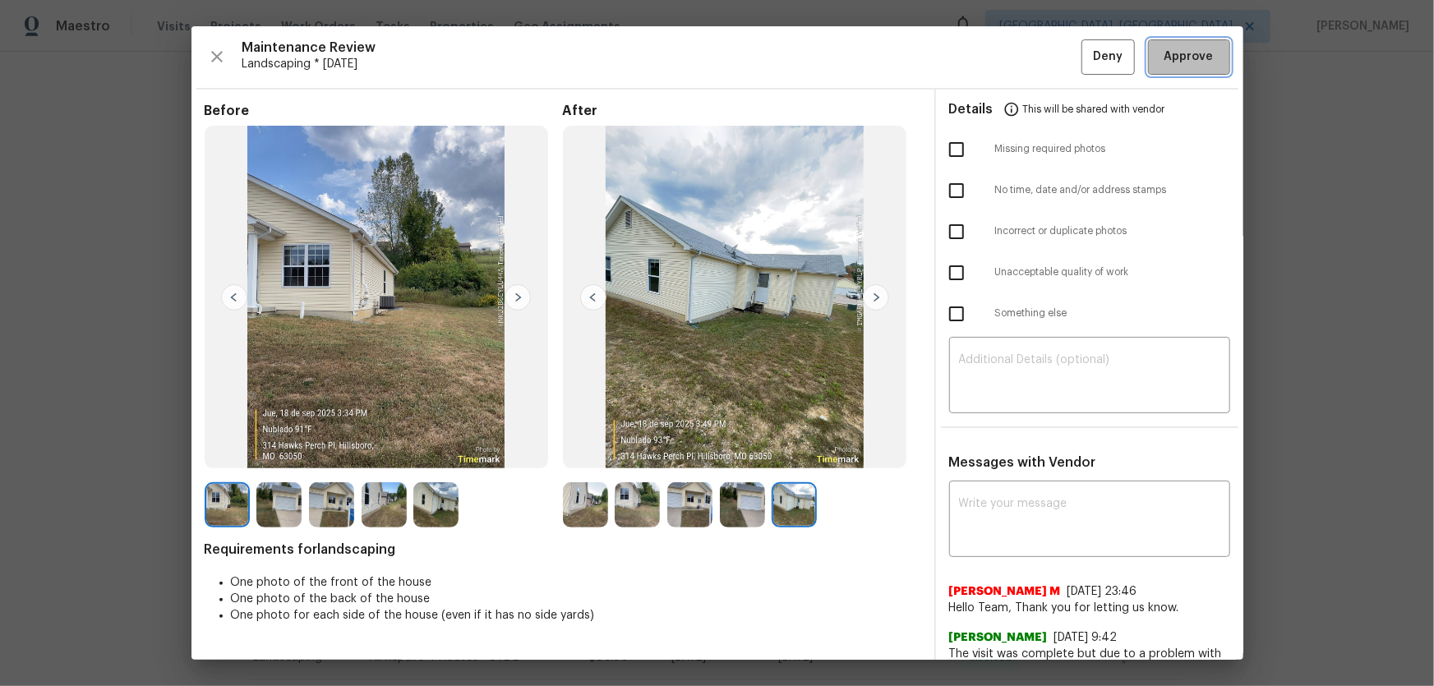
click at [1020, 63] on button "Approve" at bounding box center [1189, 56] width 82 height 35
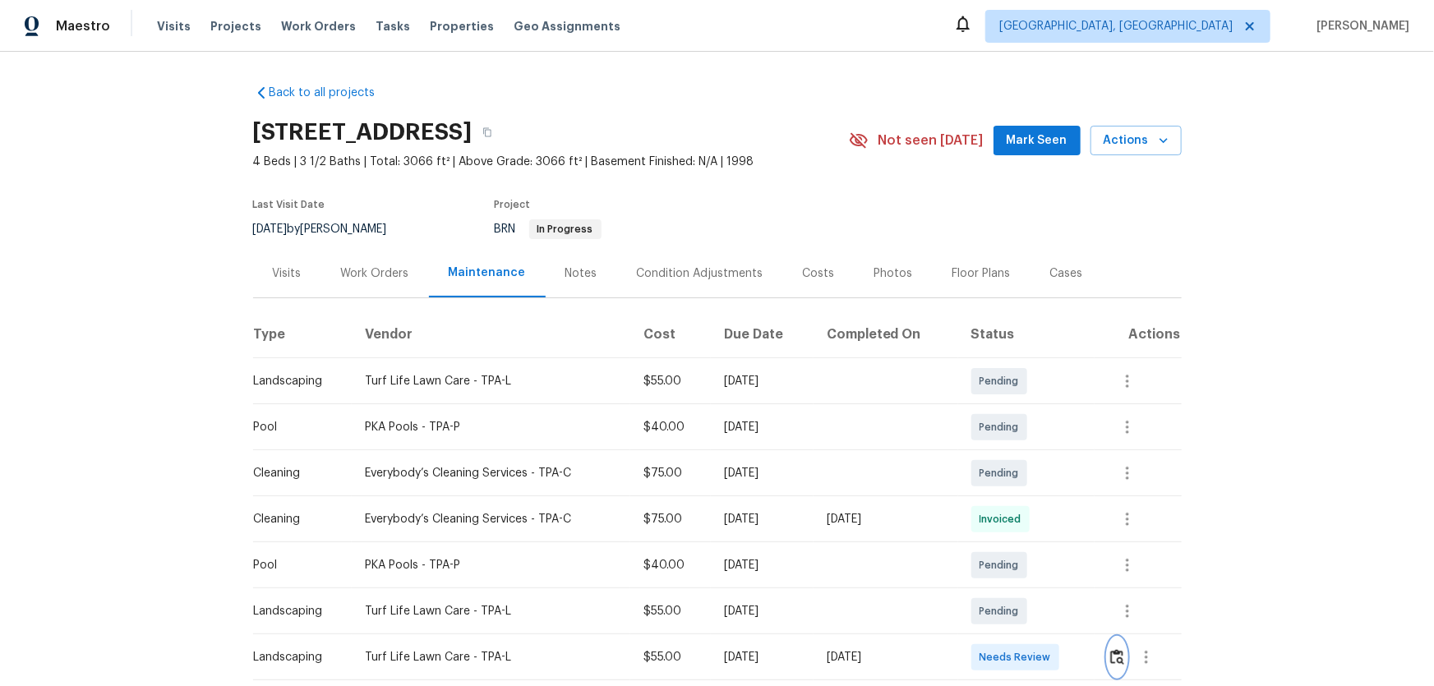
click at [1020, 453] on img "button" at bounding box center [1117, 657] width 14 height 16
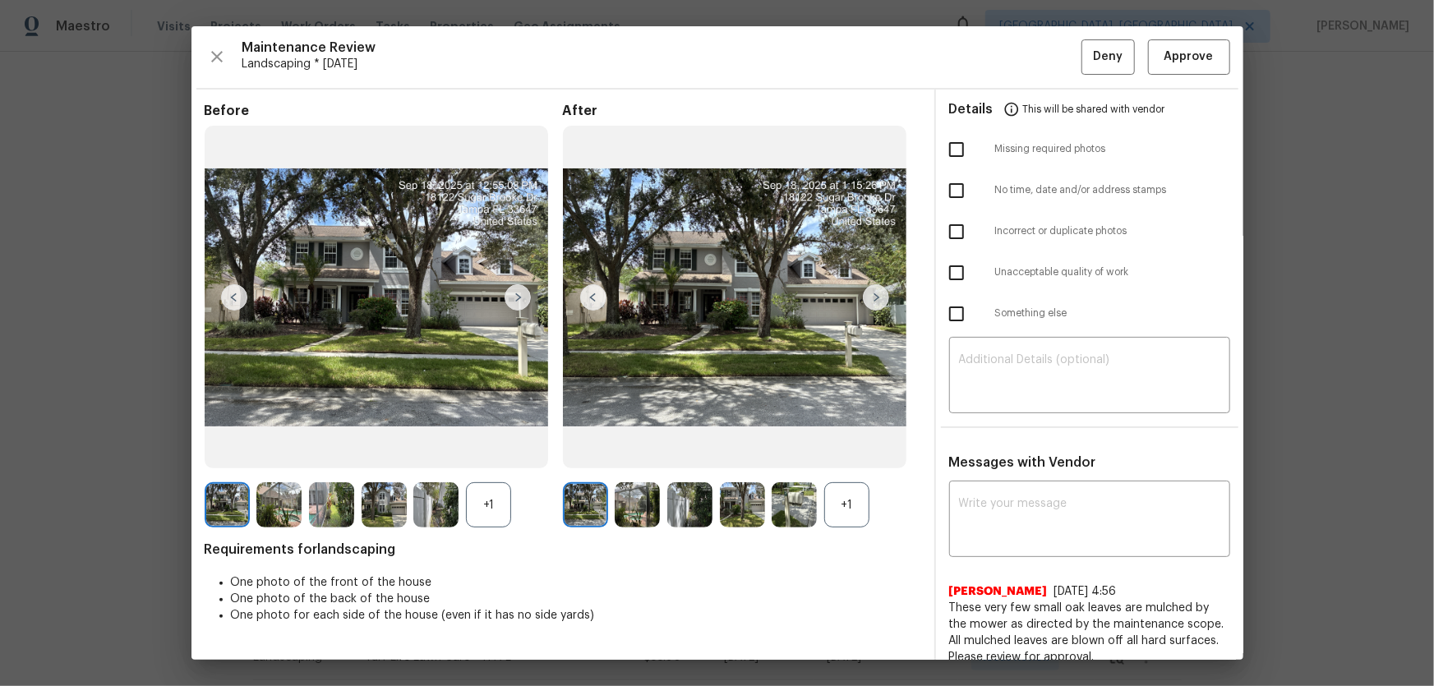
click at [854, 453] on div "+1" at bounding box center [846, 504] width 45 height 45
click at [501, 453] on div "+1" at bounding box center [488, 504] width 45 height 45
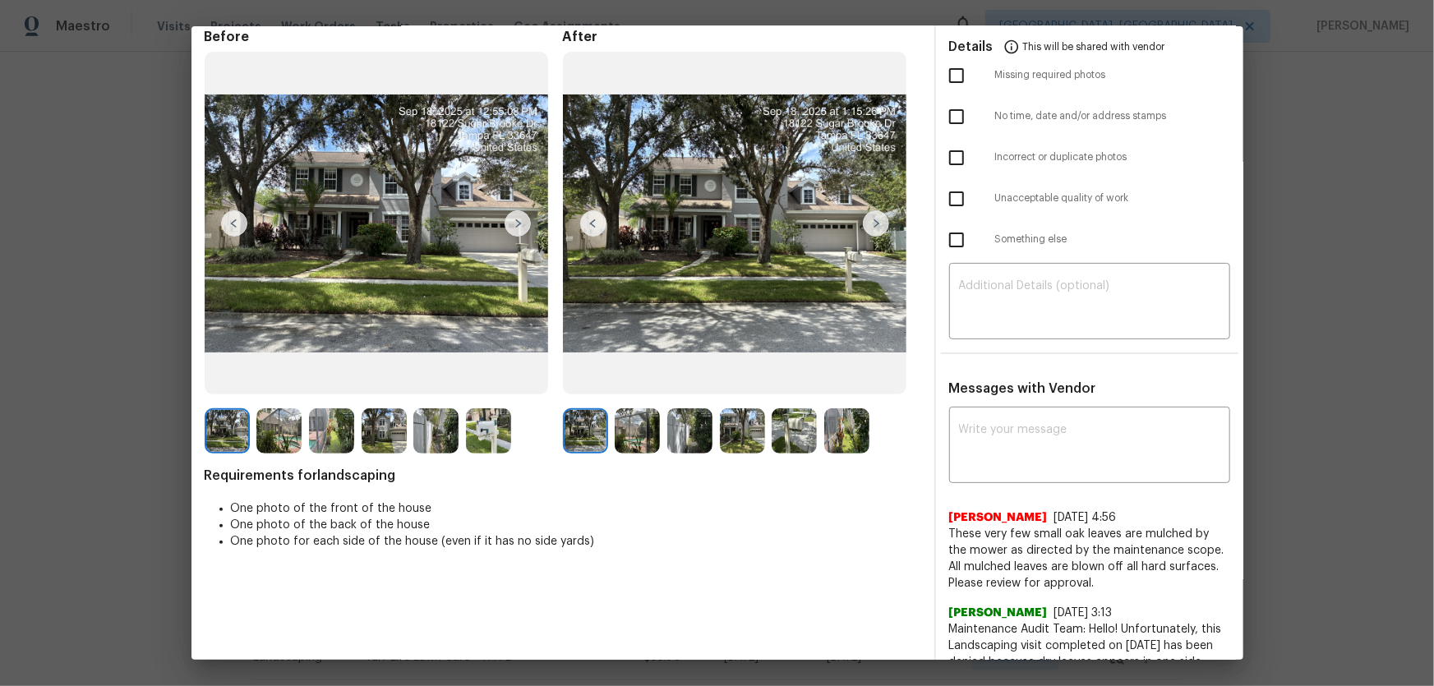
click at [634, 436] on img at bounding box center [637, 430] width 45 height 45
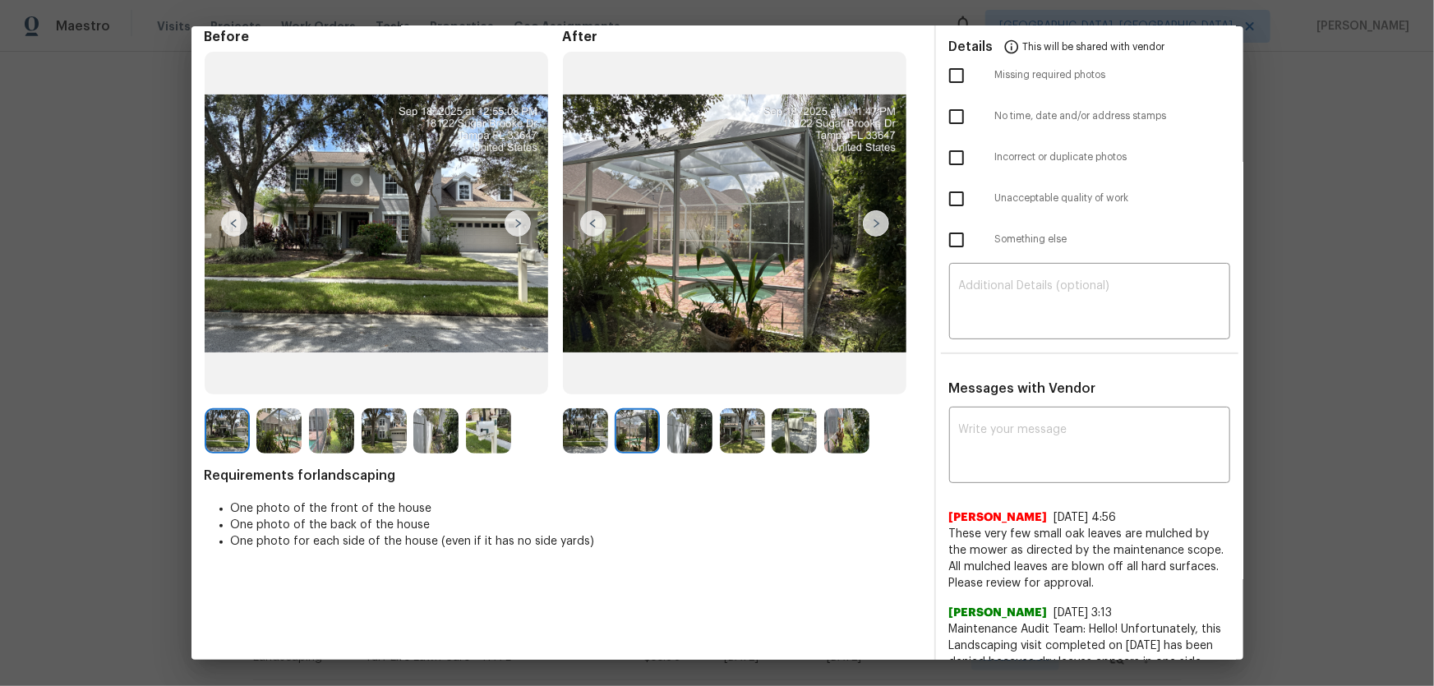
click at [668, 439] on img at bounding box center [689, 430] width 45 height 45
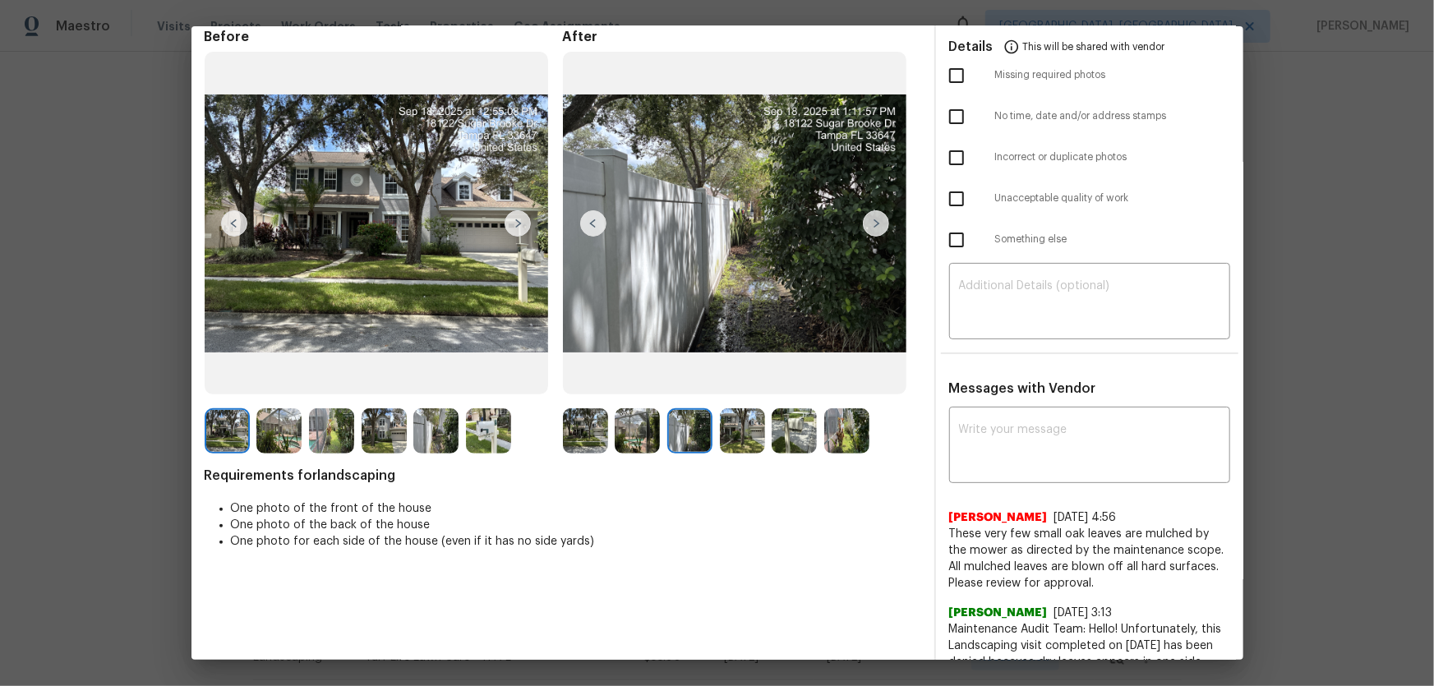
click at [730, 442] on img at bounding box center [742, 430] width 45 height 45
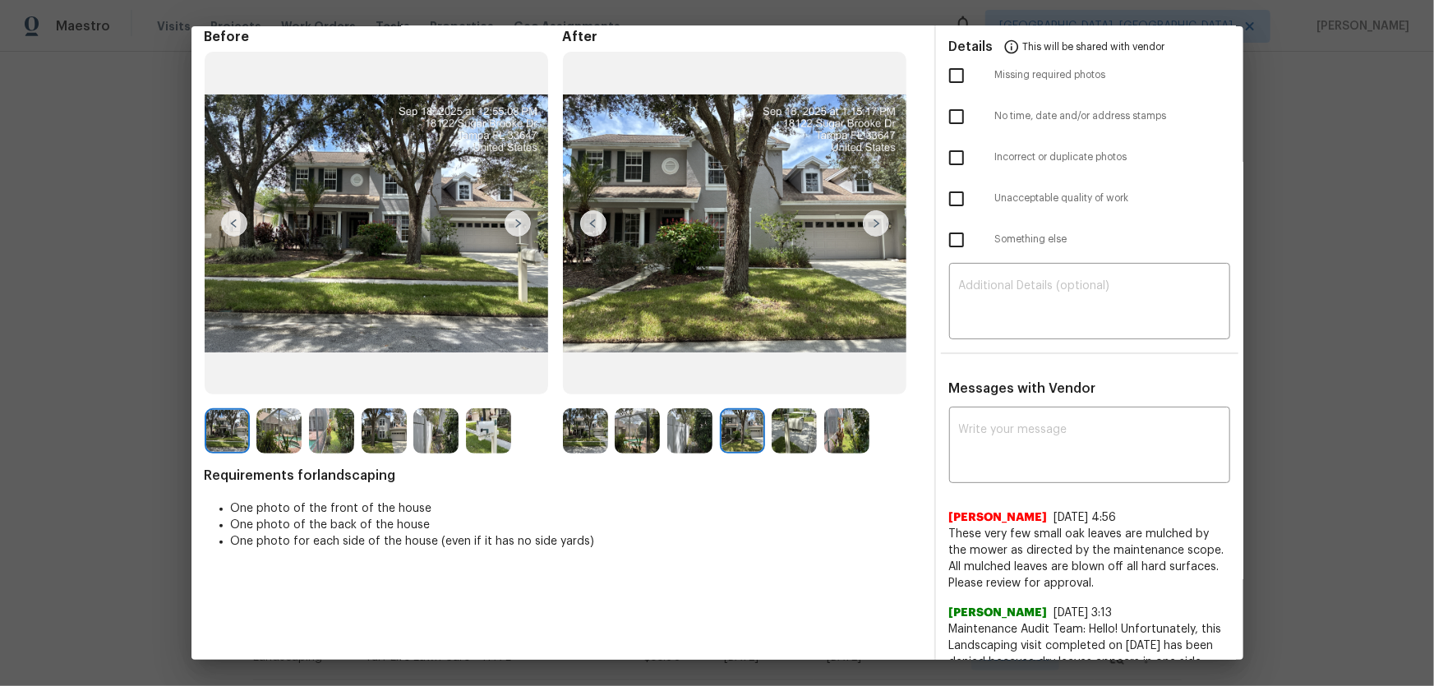
click at [773, 442] on img at bounding box center [793, 430] width 45 height 45
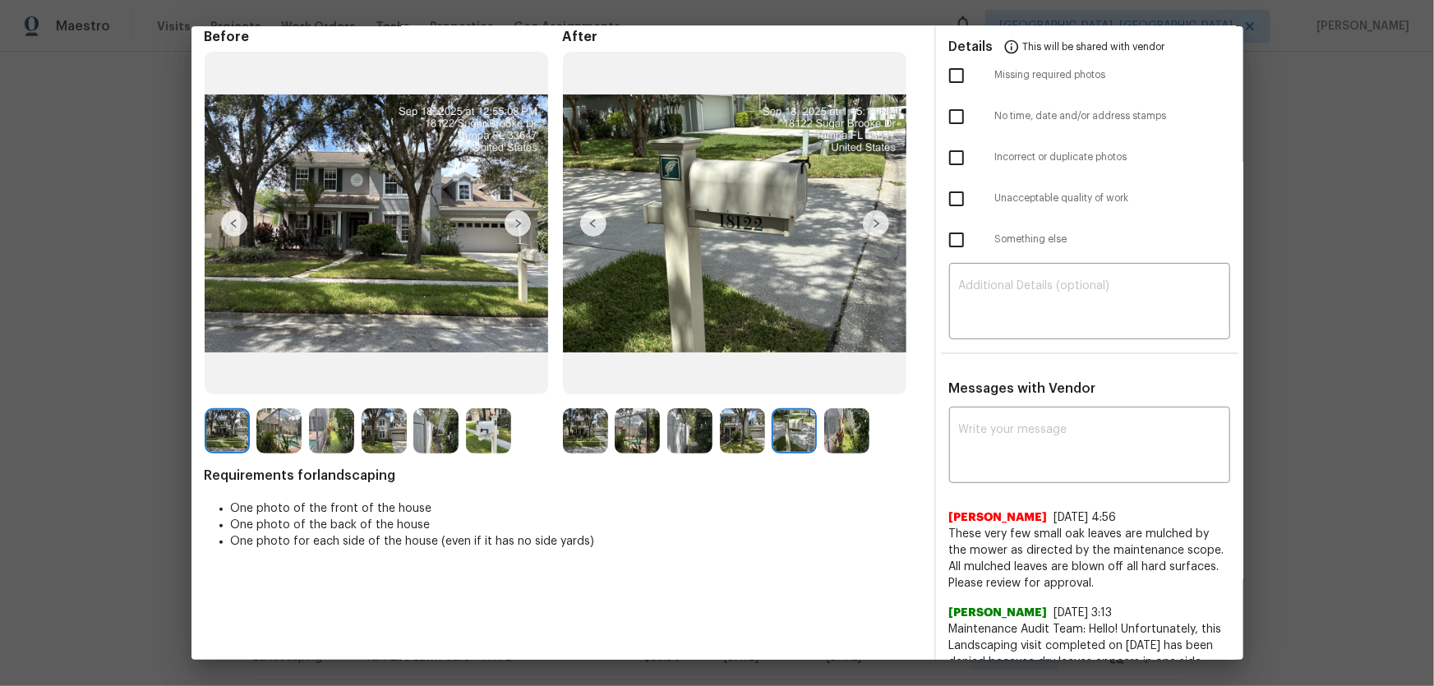
click at [832, 442] on img at bounding box center [846, 430] width 45 height 45
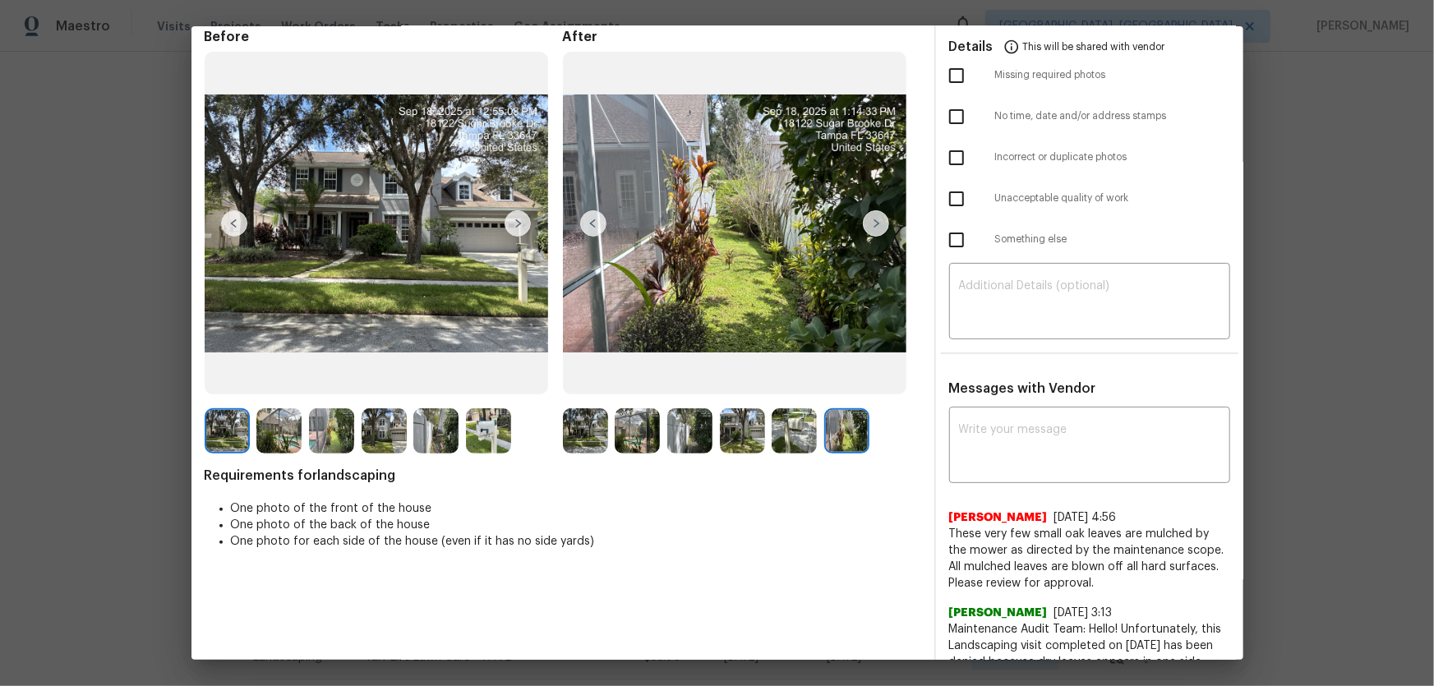
click at [491, 420] on img at bounding box center [488, 430] width 45 height 45
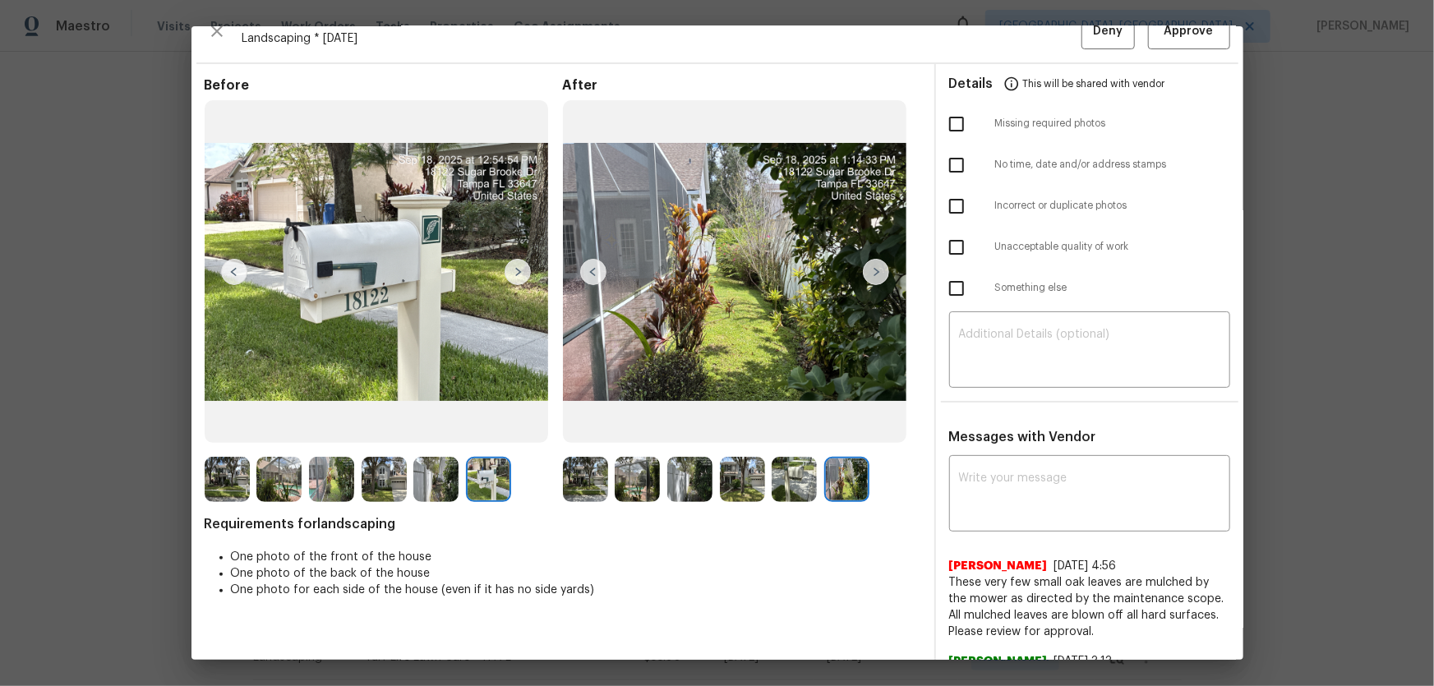
scroll to position [0, 0]
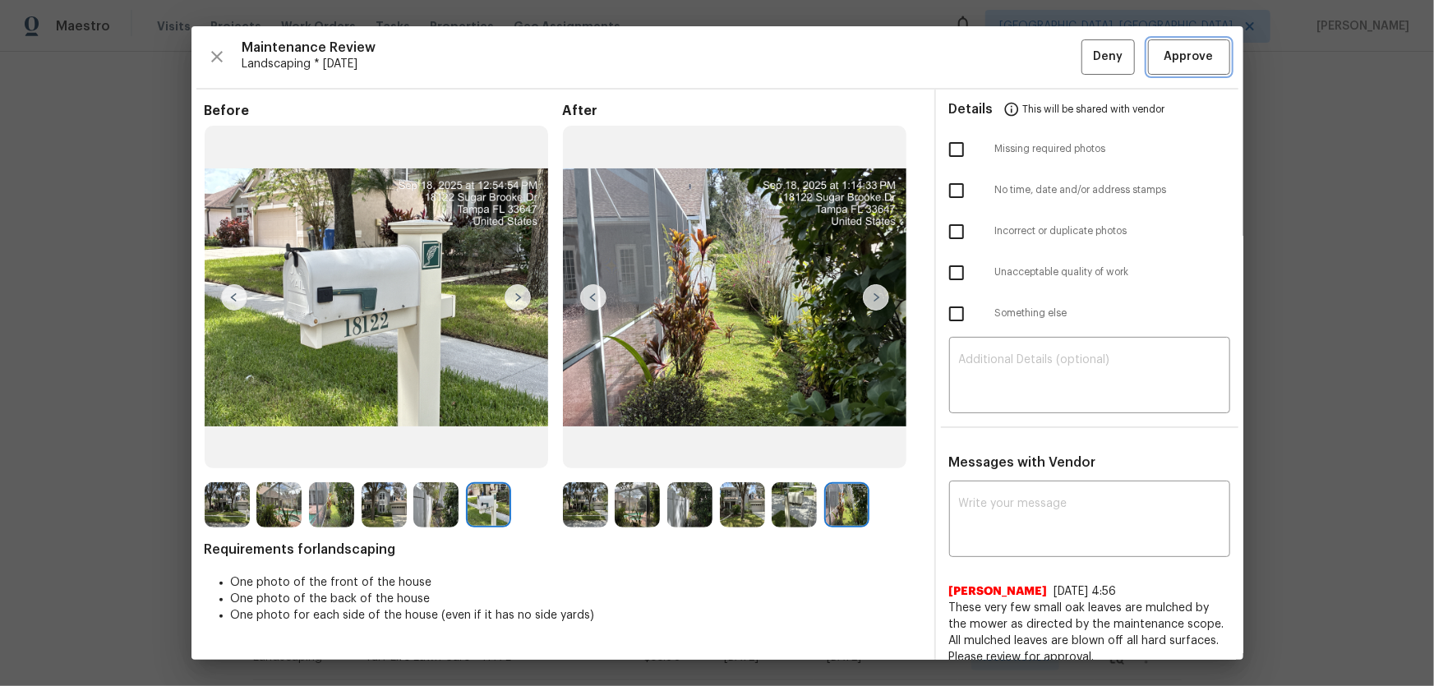
click at [1020, 59] on span "Approve" at bounding box center [1188, 57] width 49 height 21
